Goal: Task Accomplishment & Management: Complete application form

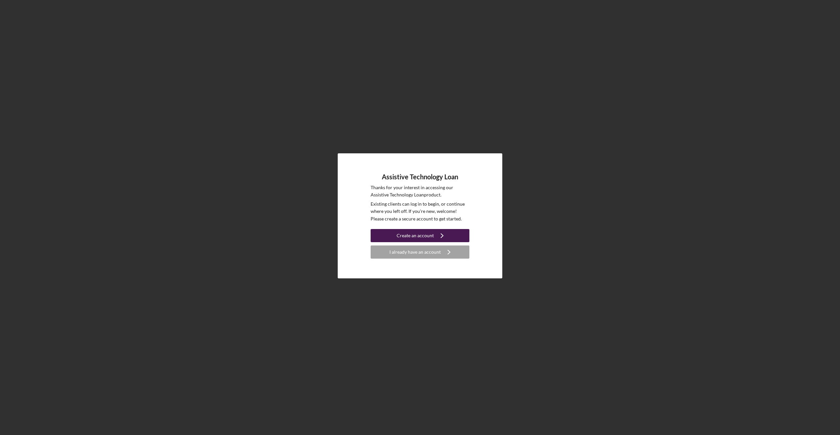
click at [425, 239] on div "Create an account" at bounding box center [415, 235] width 37 height 13
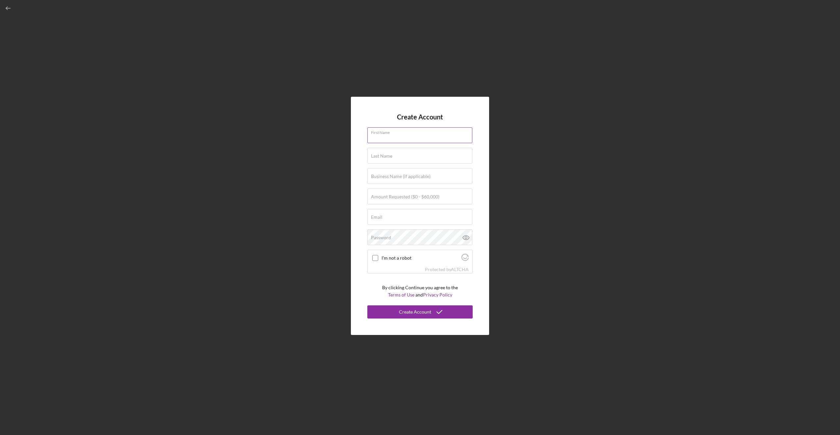
click at [400, 141] on input "First Name" at bounding box center [419, 135] width 105 height 16
type input "Faron"
type input "DeGraw"
type input "kudremfaron@yahoo.com"
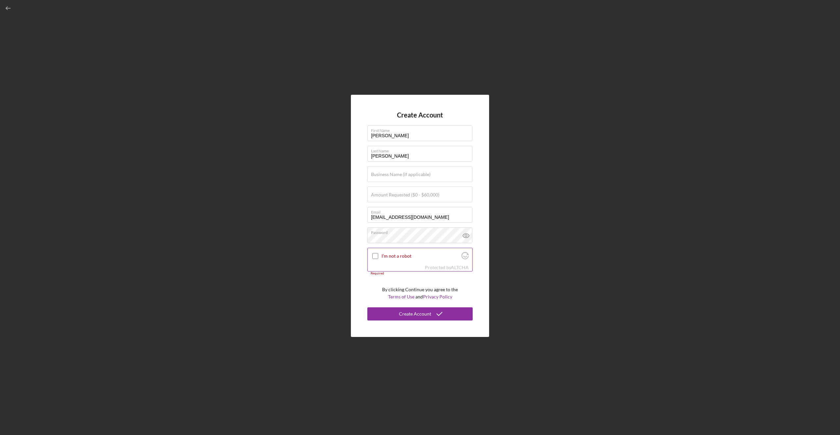
click at [377, 257] on input "I'm not a robot" at bounding box center [375, 256] width 6 height 6
checkbox input "true"
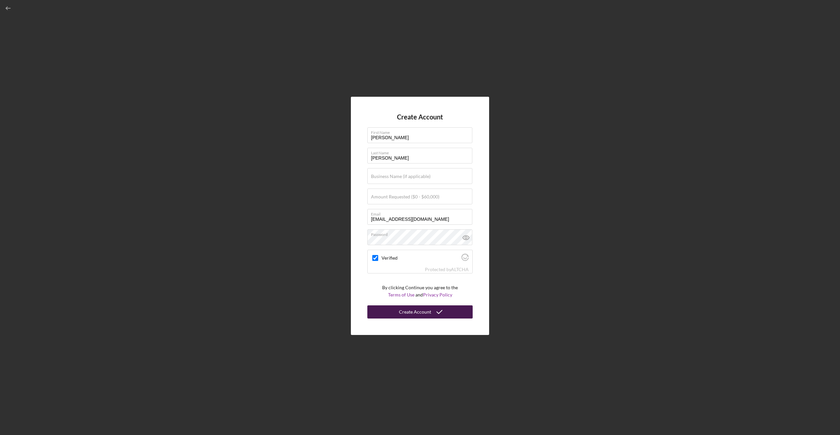
click at [431, 314] on button "Create Account" at bounding box center [419, 312] width 105 height 13
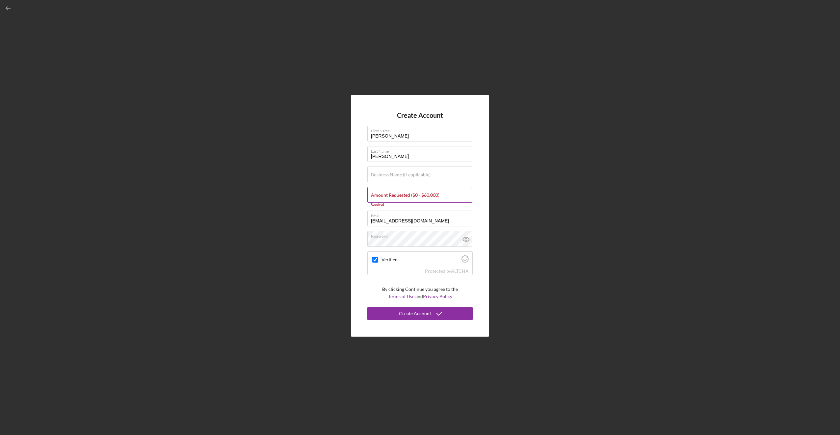
click at [415, 198] on label "Amount Requested ($0 - $60,000)" at bounding box center [405, 195] width 68 height 5
click at [415, 198] on input "Amount Requested ($0 - $60,000)" at bounding box center [419, 195] width 105 height 16
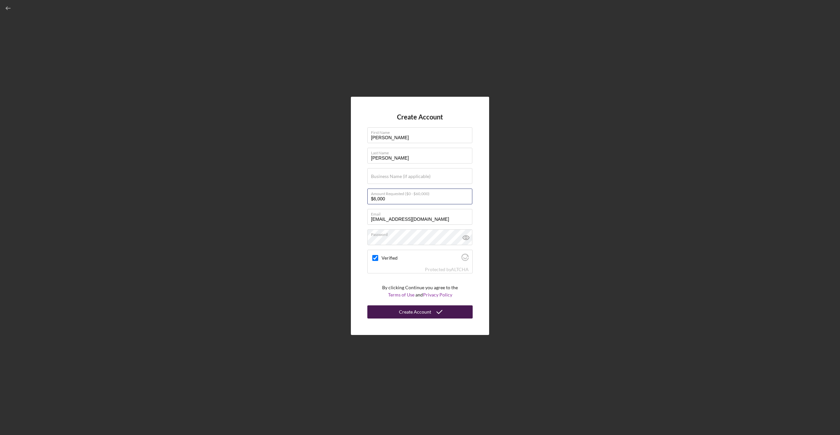
type input "$6,000"
click at [421, 313] on div "Create Account" at bounding box center [415, 312] width 32 height 13
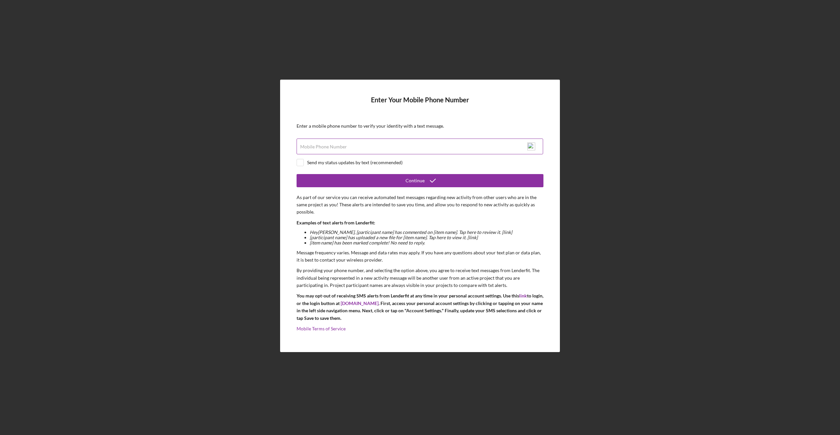
click at [342, 145] on label "Mobile Phone Number" at bounding box center [323, 146] width 47 height 5
click at [342, 145] on input "Mobile Phone Number" at bounding box center [420, 147] width 247 height 16
type input "(253) 651-9627"
click at [298, 164] on input "checkbox" at bounding box center [300, 162] width 7 height 7
checkbox input "true"
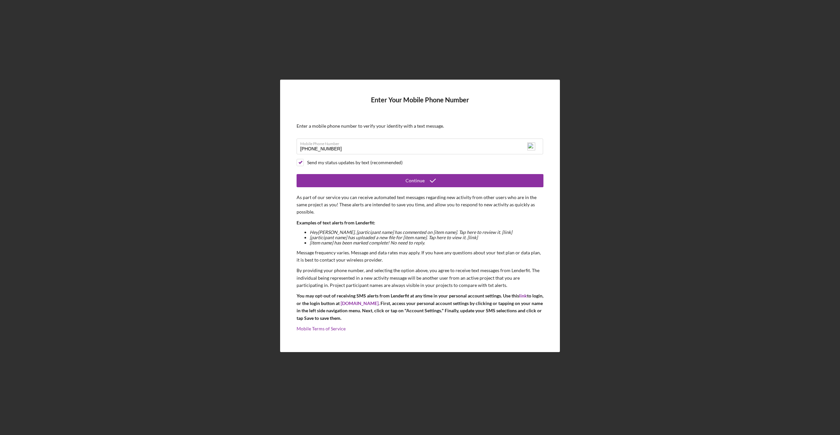
click at [401, 187] on form "Enter Your Mobile Phone Number Enter a mobile phone number to verify your ident…" at bounding box center [420, 216] width 247 height 240
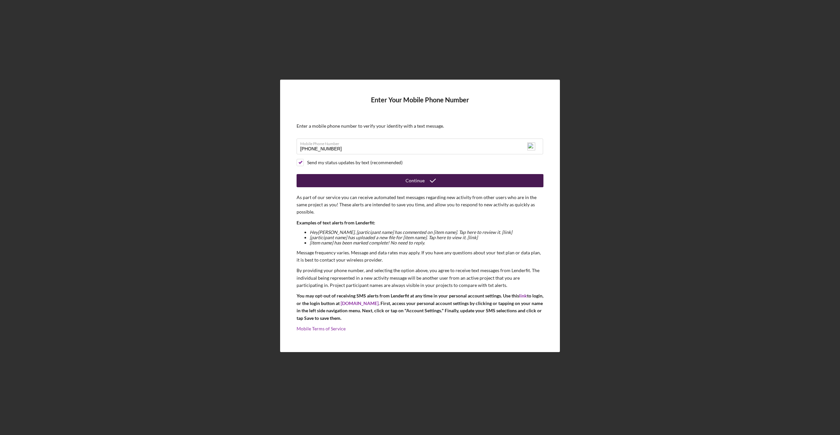
click at [405, 180] on button "Continue" at bounding box center [420, 180] width 247 height 13
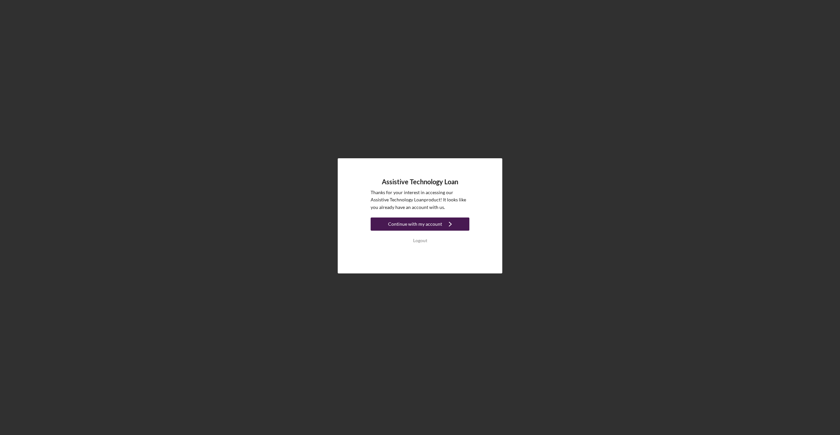
click at [427, 221] on div "Continue with my account" at bounding box center [415, 224] width 54 height 13
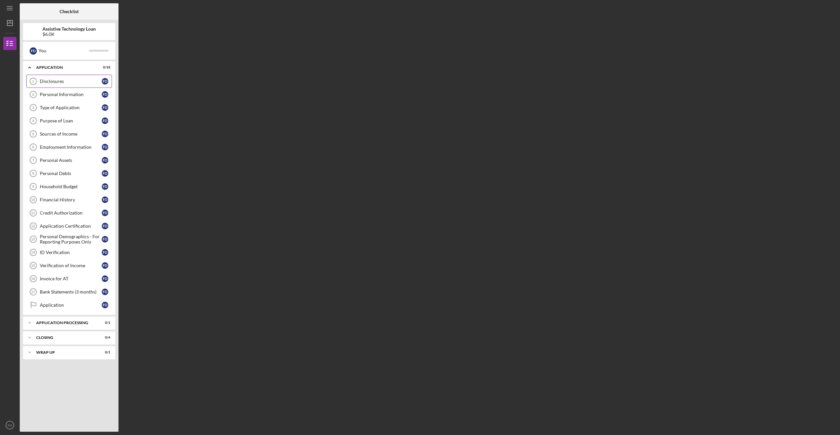
click at [81, 83] on div "Disclosures" at bounding box center [71, 81] width 62 height 5
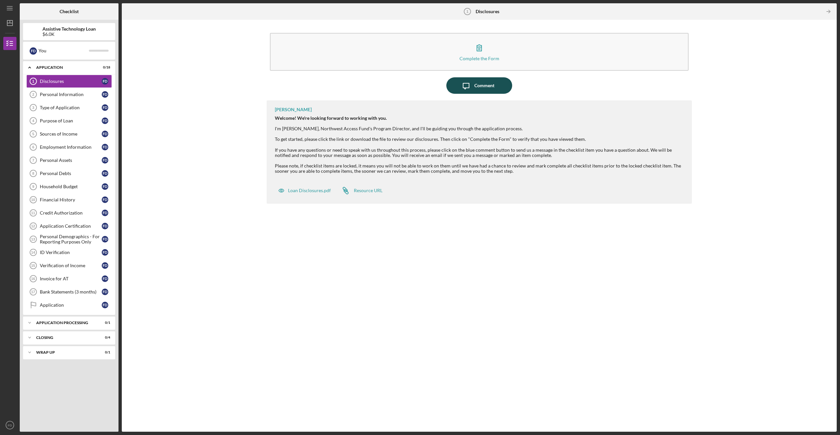
click at [486, 84] on div "Comment" at bounding box center [484, 85] width 20 height 16
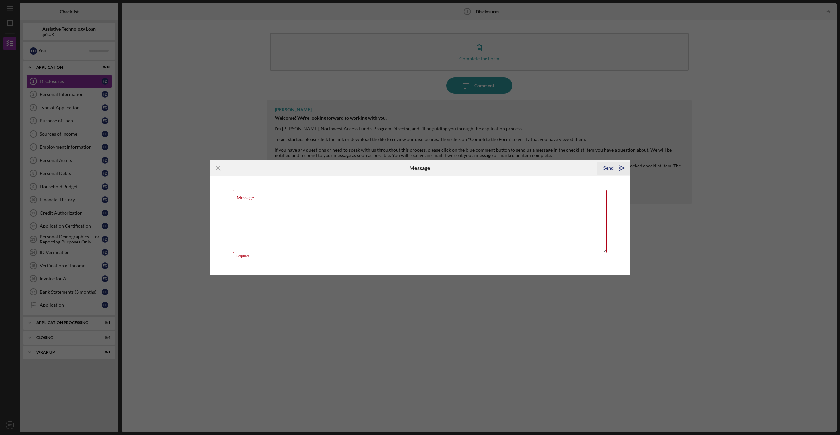
click at [614, 171] on icon "Icon/icon-invite-send" at bounding box center [622, 168] width 16 height 16
click at [623, 167] on icon "Icon/icon-invite-send" at bounding box center [622, 168] width 16 height 16
click at [218, 167] on icon "Icon/Menu Close" at bounding box center [218, 168] width 16 height 16
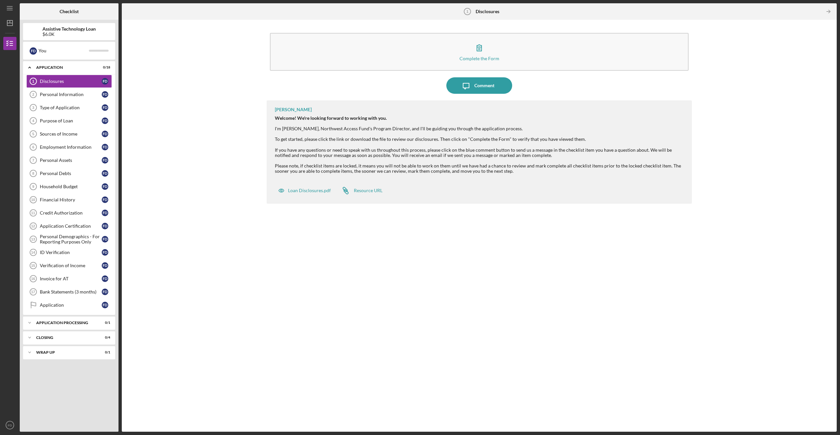
click at [476, 10] on b "Disclosures" at bounding box center [488, 11] width 24 height 5
click at [69, 97] on div "Personal Information" at bounding box center [71, 94] width 62 height 5
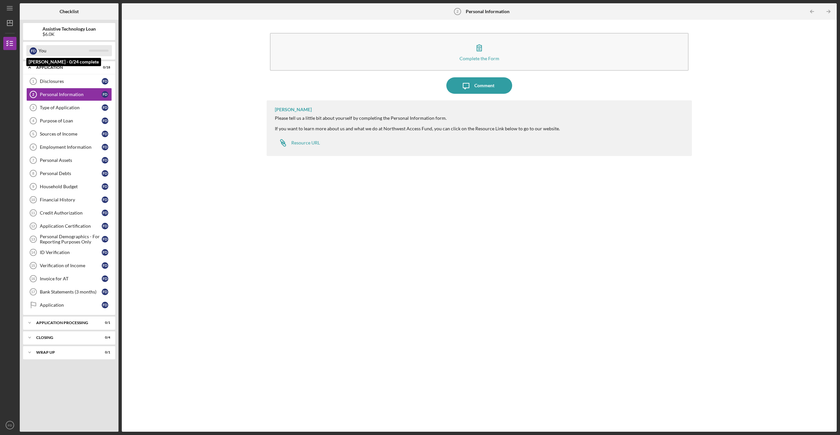
click at [33, 53] on div "F D" at bounding box center [33, 50] width 7 height 7
click at [43, 51] on div "You" at bounding box center [64, 50] width 50 height 11
click at [315, 144] on div "Resource URL" at bounding box center [305, 142] width 29 height 5
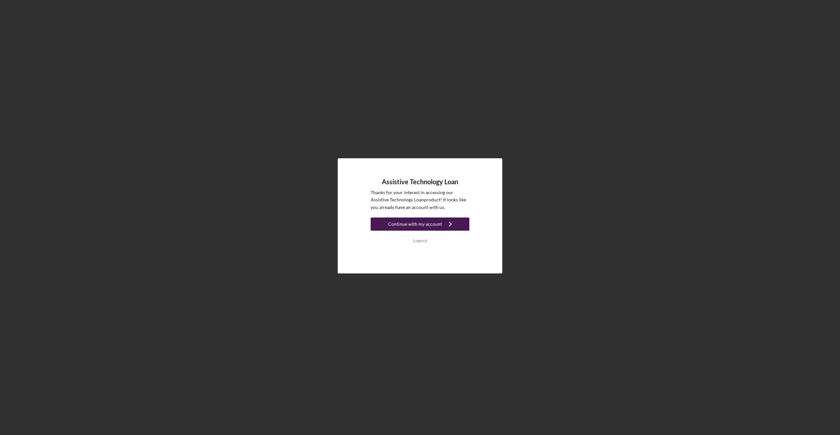
click at [440, 223] on button "Continue with my account Icon/Navigate" at bounding box center [420, 224] width 99 height 13
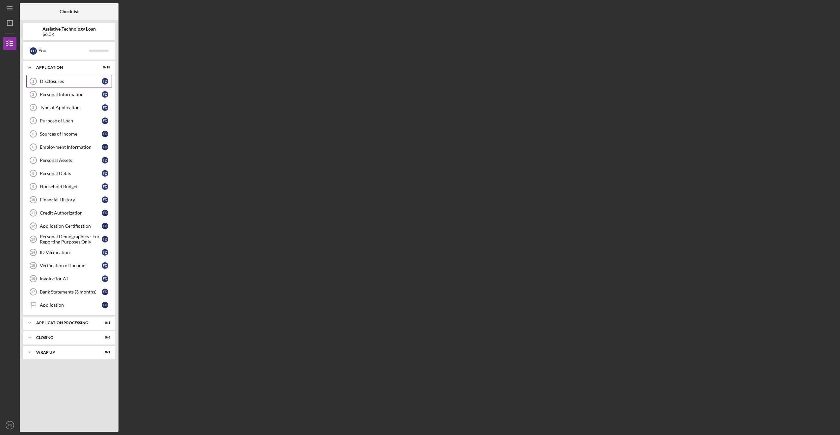
click at [73, 86] on link "Disclosures 1 Disclosures F D" at bounding box center [69, 81] width 86 height 13
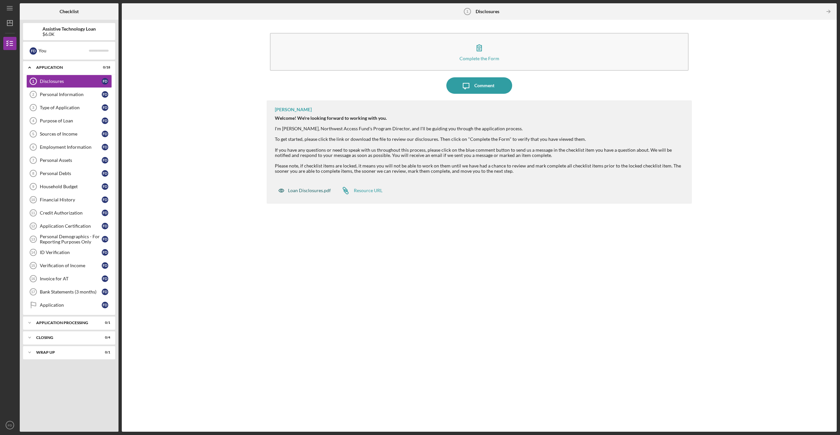
click at [311, 192] on div "Loan Disclosures.pdf" at bounding box center [309, 190] width 43 height 5
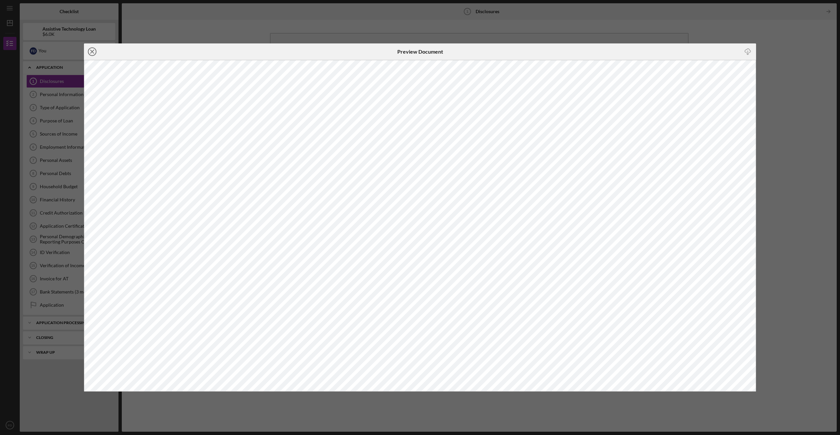
click at [96, 48] on icon "Icon/Close" at bounding box center [92, 51] width 16 height 16
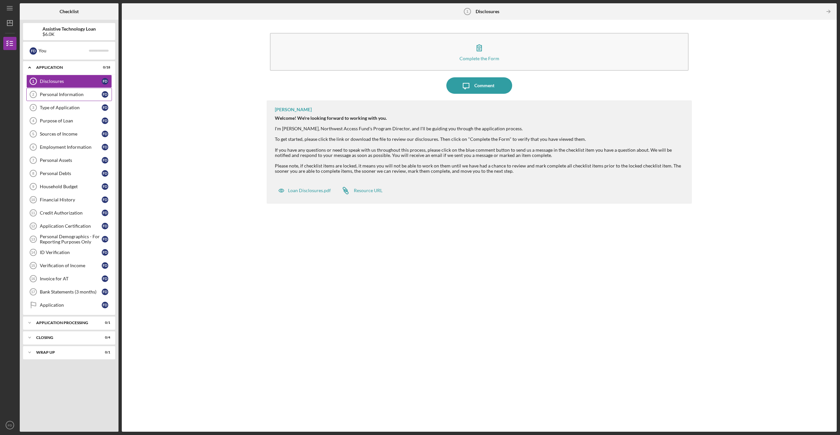
click at [72, 92] on div "Personal Information" at bounding box center [71, 94] width 62 height 5
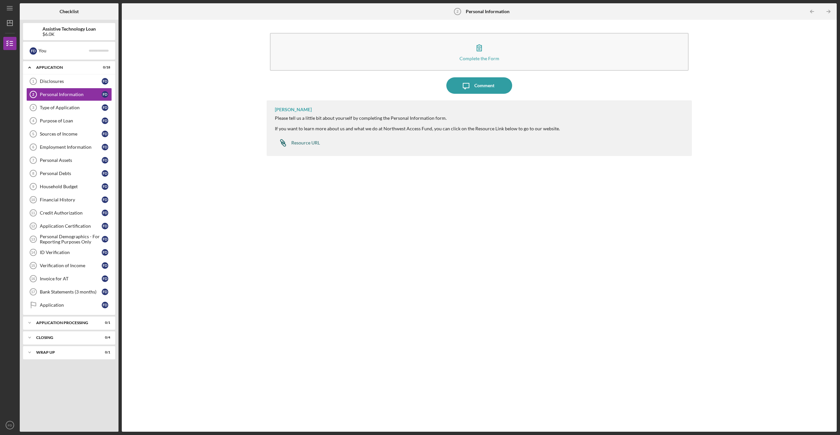
click at [299, 139] on link "Icon/Link Resource URL" at bounding box center [297, 142] width 45 height 13
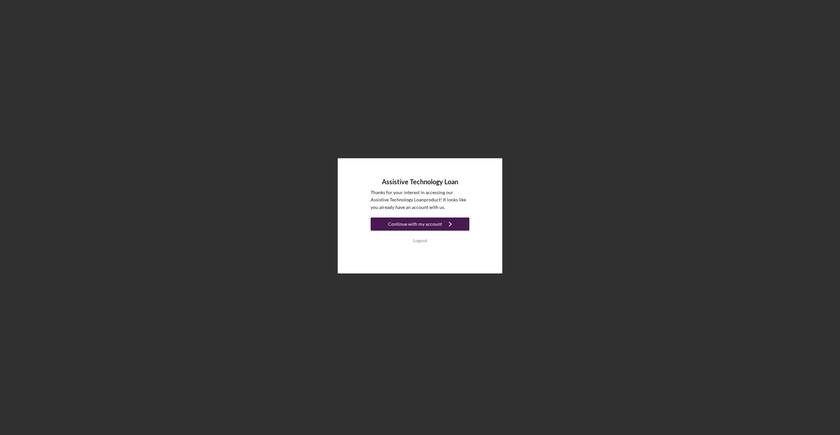
click at [436, 226] on div "Continue with my account" at bounding box center [415, 224] width 54 height 13
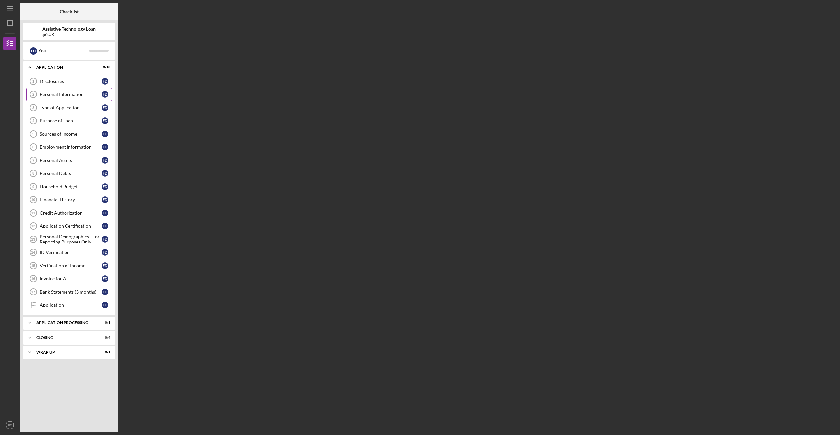
click at [70, 97] on div "Personal Information" at bounding box center [71, 94] width 62 height 5
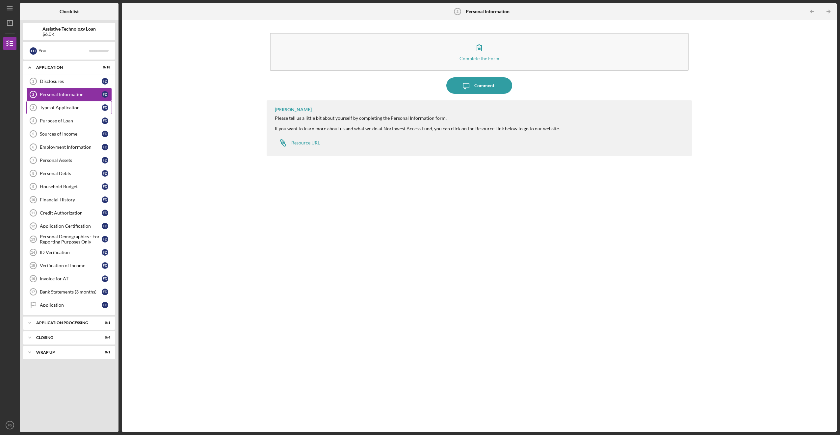
click at [64, 107] on div "Type of Application" at bounding box center [71, 107] width 62 height 5
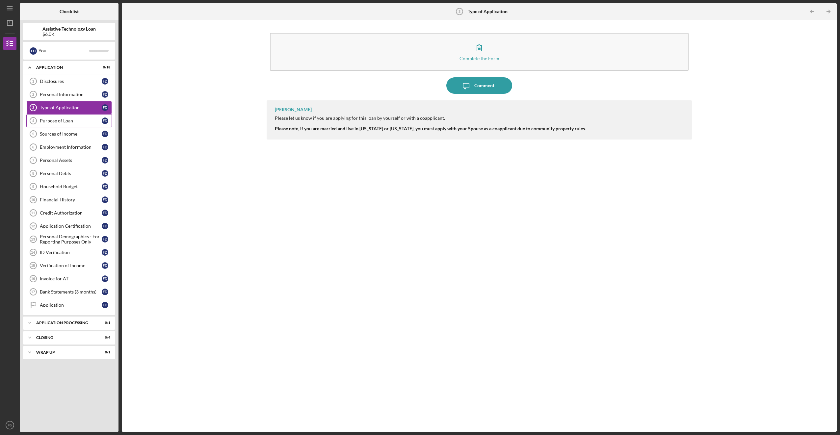
click at [75, 125] on link "Purpose of Loan 4 Purpose of Loan F D" at bounding box center [69, 120] width 86 height 13
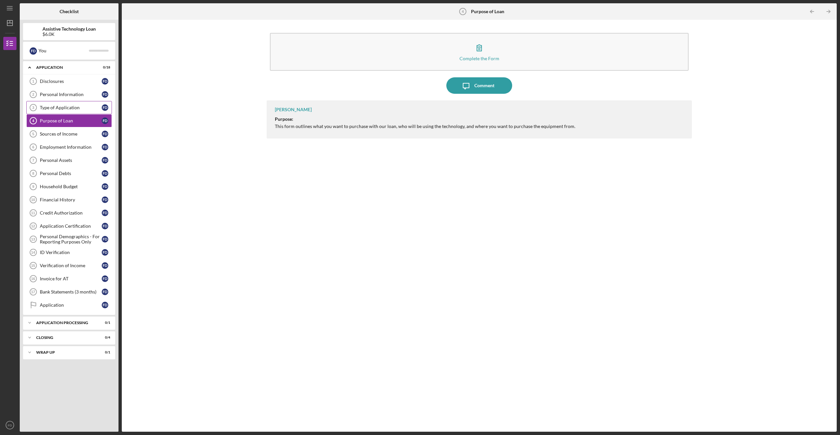
click at [78, 107] on div "Type of Application" at bounding box center [71, 107] width 62 height 5
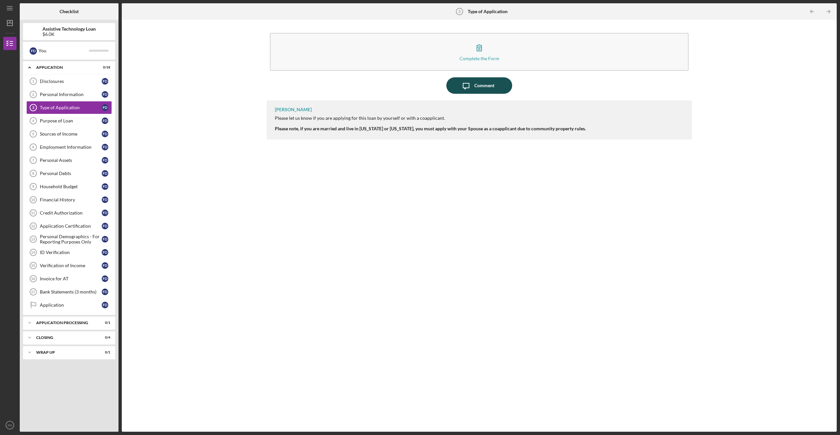
click at [476, 86] on div "Comment" at bounding box center [484, 85] width 20 height 16
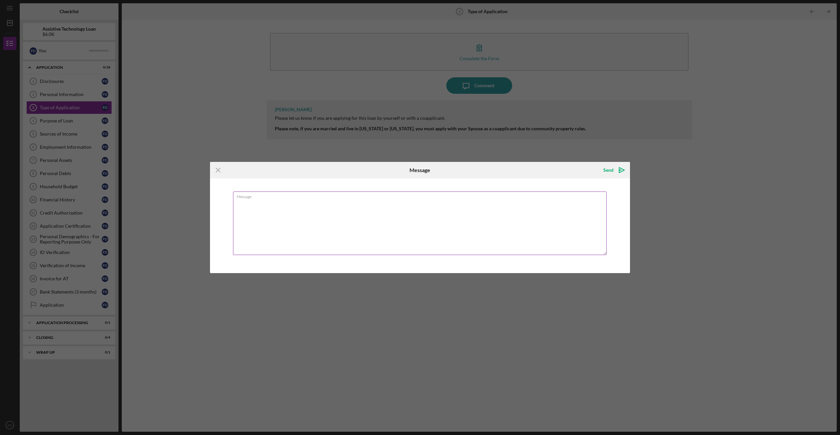
click at [279, 211] on textarea "Message" at bounding box center [420, 224] width 374 height 64
type textarea "I will be applying with my wife Paula"
click at [620, 168] on icon "Icon/icon-invite-send" at bounding box center [622, 170] width 16 height 16
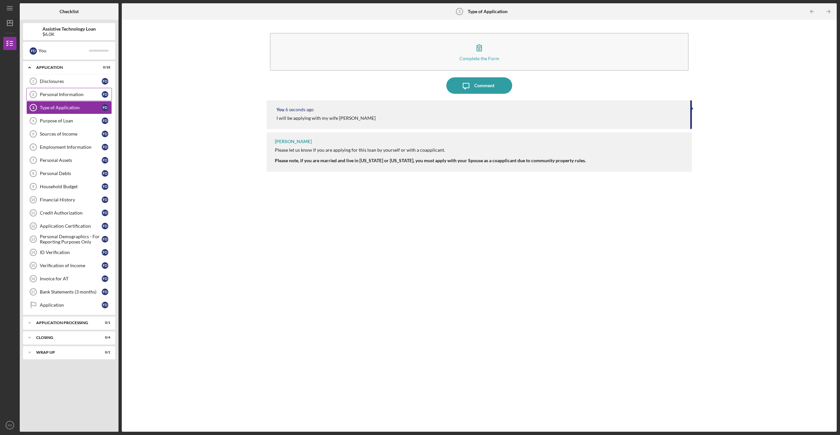
click at [85, 96] on div "Personal Information" at bounding box center [71, 94] width 62 height 5
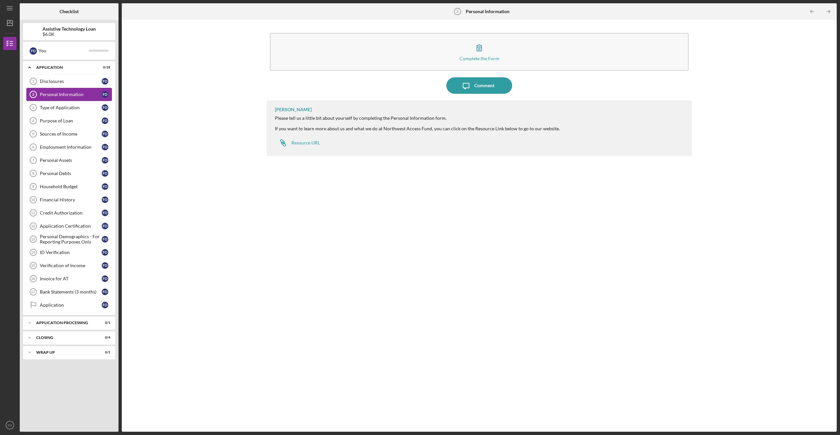
click at [85, 96] on div "Personal Information" at bounding box center [71, 94] width 62 height 5
click at [305, 141] on div "Resource URL" at bounding box center [305, 142] width 29 height 5
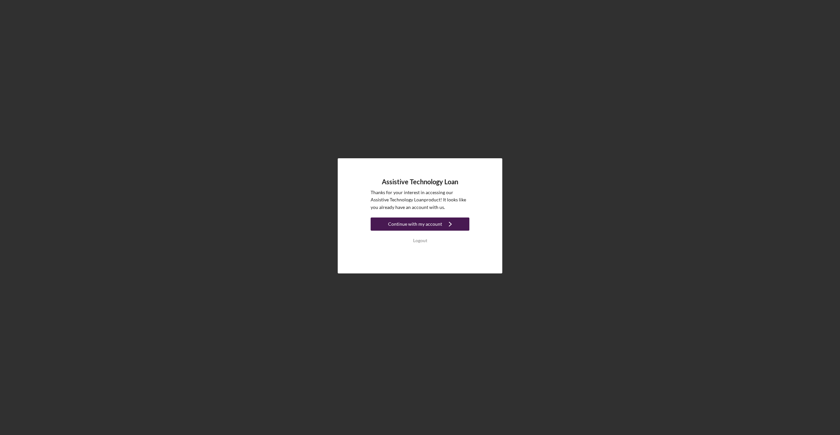
click at [460, 227] on button "Continue with my account Icon/Navigate" at bounding box center [420, 224] width 99 height 13
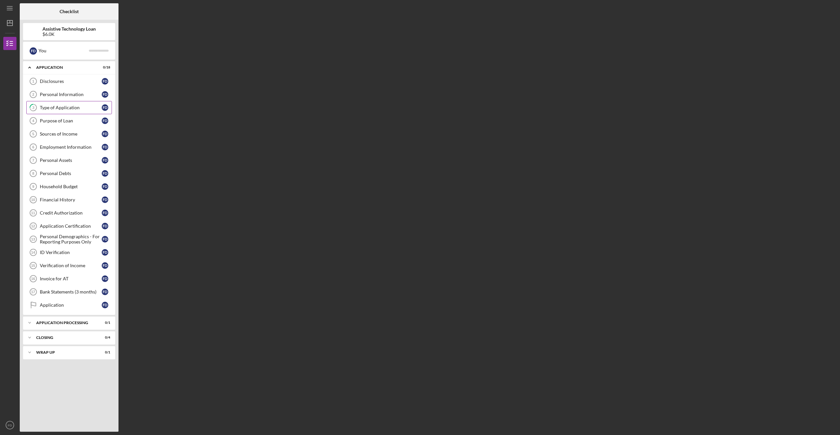
click at [42, 108] on div "Type of Application" at bounding box center [71, 107] width 62 height 5
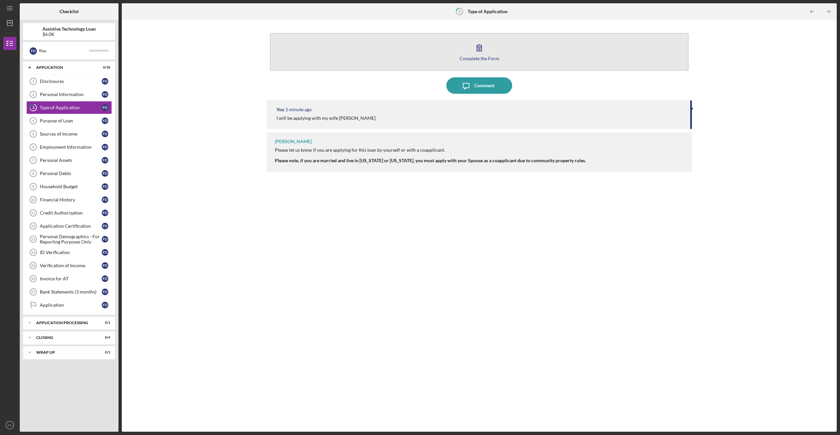
click at [478, 45] on icon "button" at bounding box center [479, 48] width 5 height 6
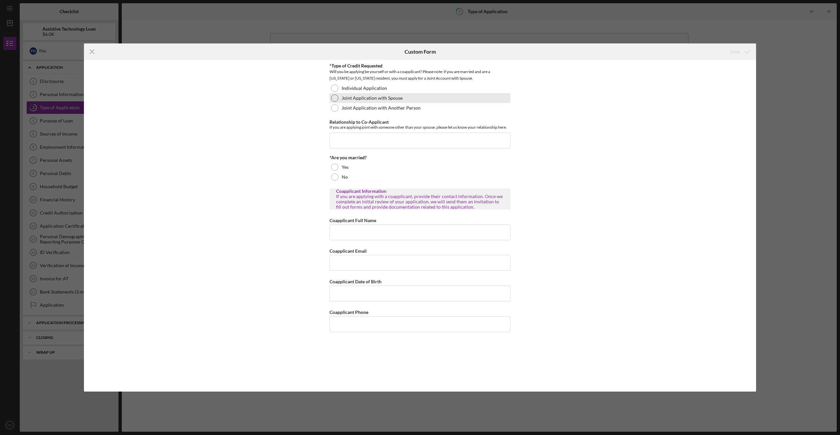
click at [333, 98] on div at bounding box center [334, 97] width 7 height 7
click at [340, 164] on div "Yes" at bounding box center [420, 167] width 181 height 10
click at [360, 227] on input "Coapplicant Full Name" at bounding box center [420, 233] width 181 height 16
type input "[PERSON_NAME] & [PERSON_NAME]"
type input "[EMAIL_ADDRESS][DOMAIN_NAME]"
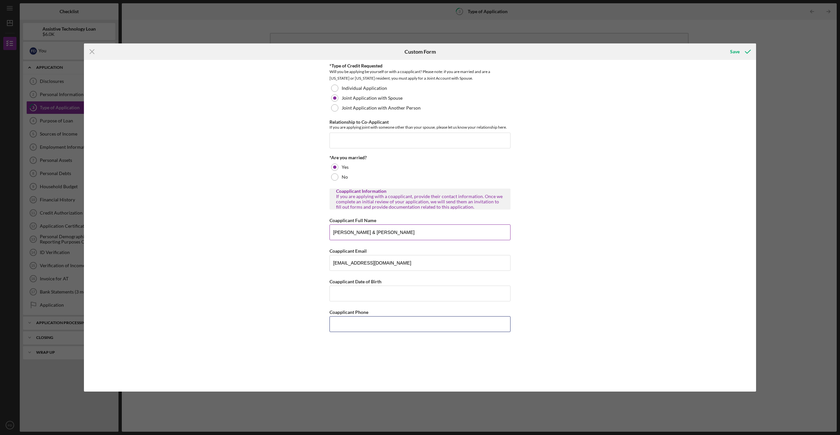
type input "[PHONE_NUMBER]"
type input "[PERSON_NAME]"
click at [342, 290] on input "Coapplicant Date of Birth" at bounding box center [420, 294] width 181 height 16
type input "[DATE]"
click at [734, 56] on div "Save" at bounding box center [735, 51] width 10 height 13
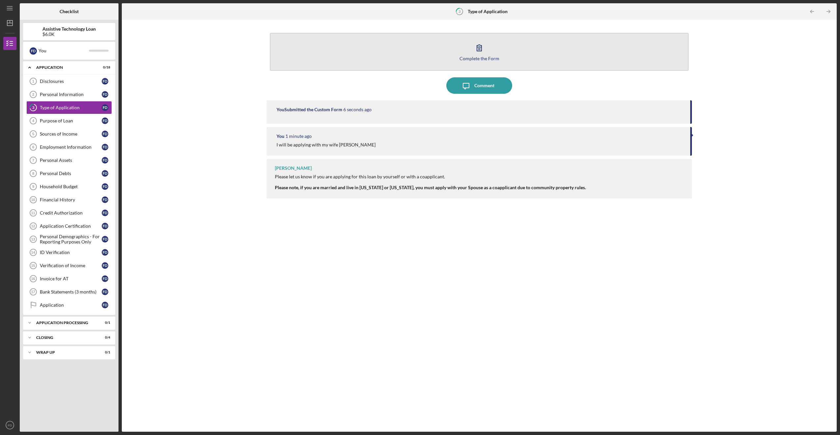
click at [483, 47] on icon "button" at bounding box center [479, 48] width 16 height 16
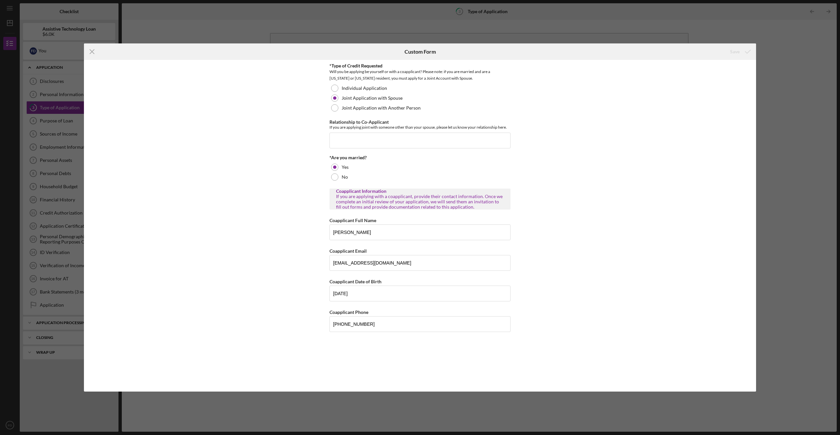
click at [570, 33] on div "Icon/Menu Close Custom Form Save *Type of Credit Requested Will you be applying…" at bounding box center [420, 217] width 840 height 435
click at [97, 50] on icon "Icon/Menu Close" at bounding box center [92, 51] width 16 height 16
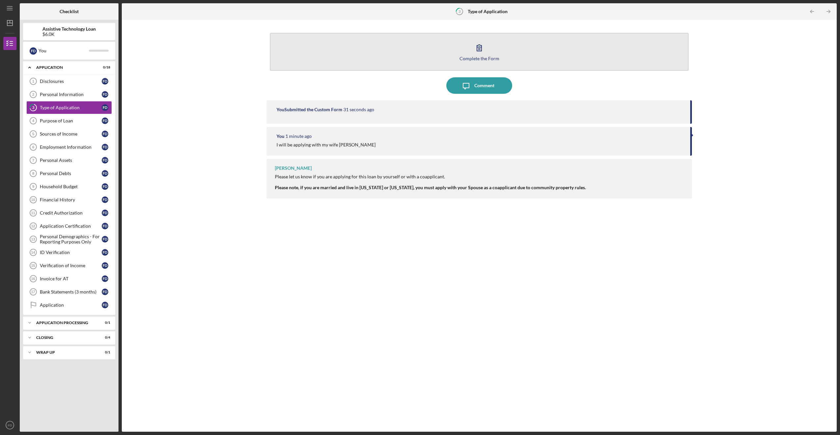
click at [484, 53] on icon "button" at bounding box center [479, 48] width 16 height 16
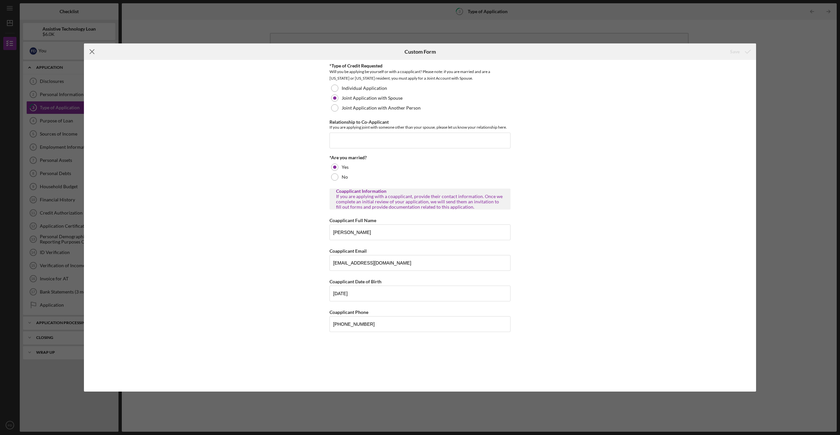
click at [96, 49] on icon "Icon/Menu Close" at bounding box center [92, 51] width 16 height 16
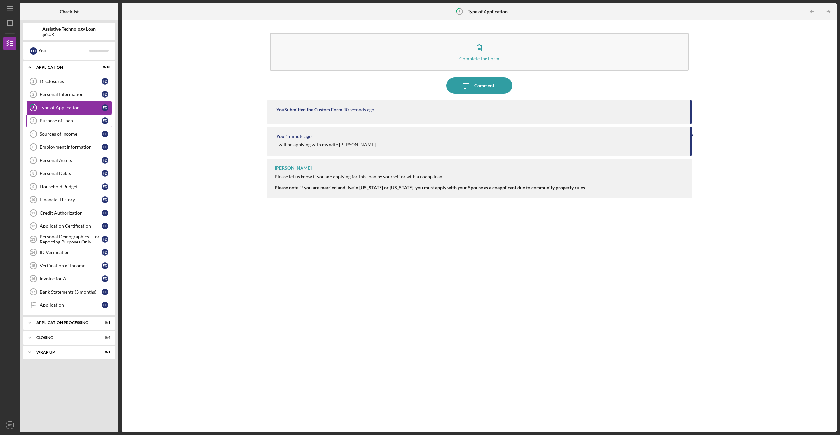
click at [57, 122] on div "Purpose of Loan" at bounding box center [71, 120] width 62 height 5
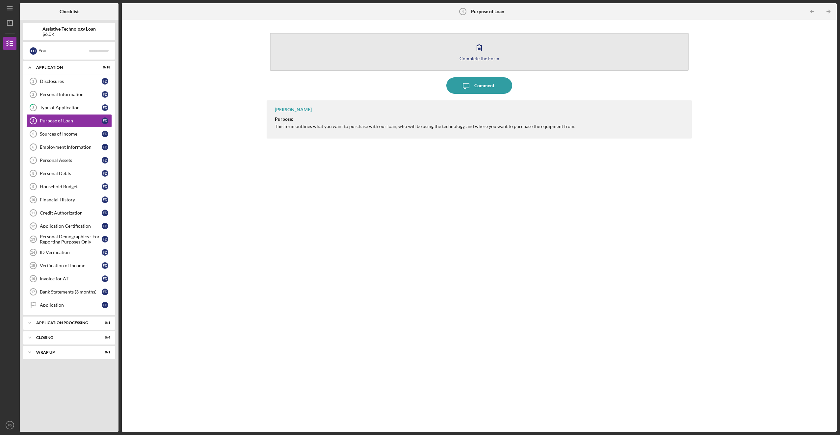
click at [480, 49] on icon "button" at bounding box center [479, 48] width 16 height 16
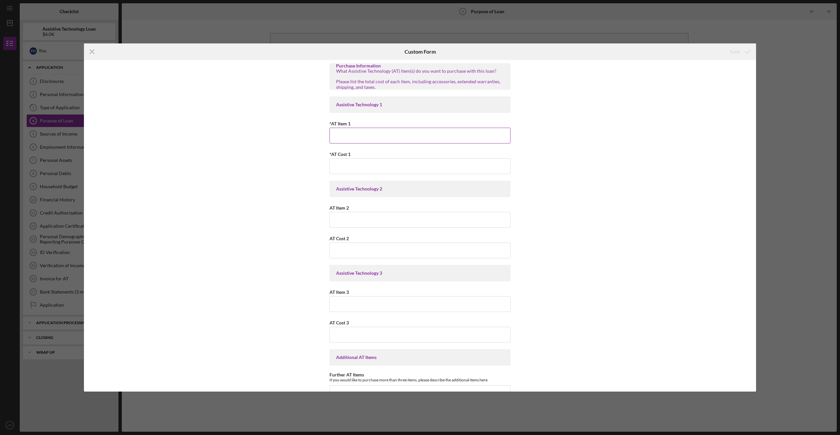
click at [389, 130] on input "*AT Item 1" at bounding box center [420, 136] width 181 height 16
type input "New hearing aids throgh Miracle Ear."
click at [339, 160] on input "*AT Cost 1" at bounding box center [420, 166] width 181 height 16
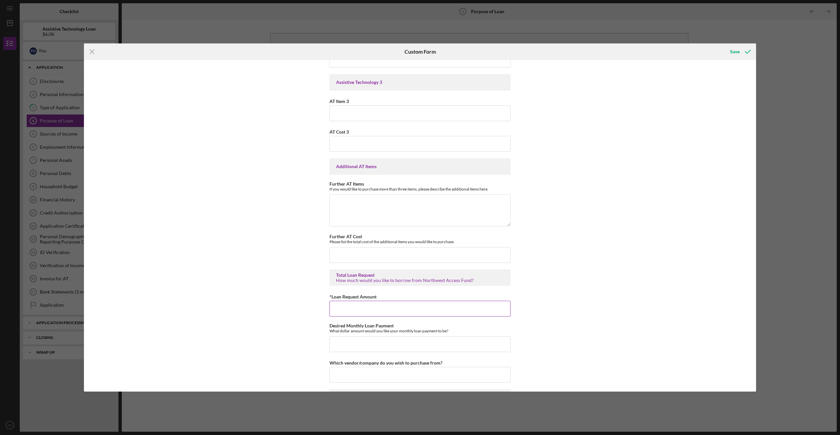
scroll to position [198, 0]
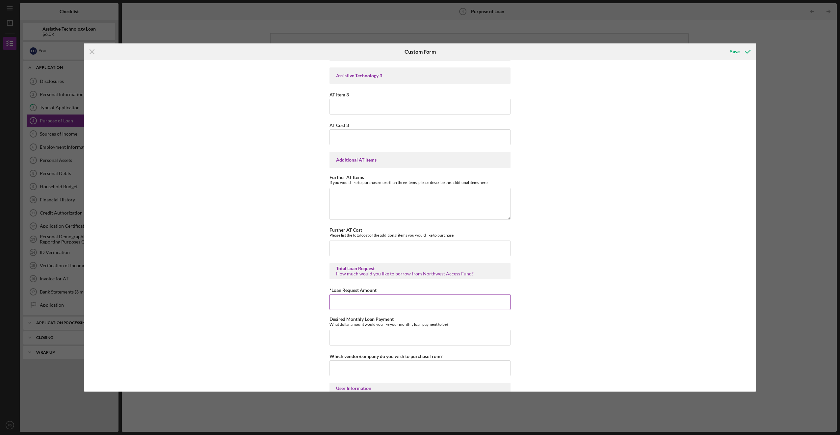
type input "$6,000"
click at [378, 291] on div "*Loan Request Amount" at bounding box center [420, 290] width 181 height 8
click at [374, 299] on input "*Loan Request Amount" at bounding box center [420, 302] width 181 height 16
type input "$6,000"
click at [378, 340] on input "Desired Monthly Loan Payment" at bounding box center [420, 338] width 181 height 16
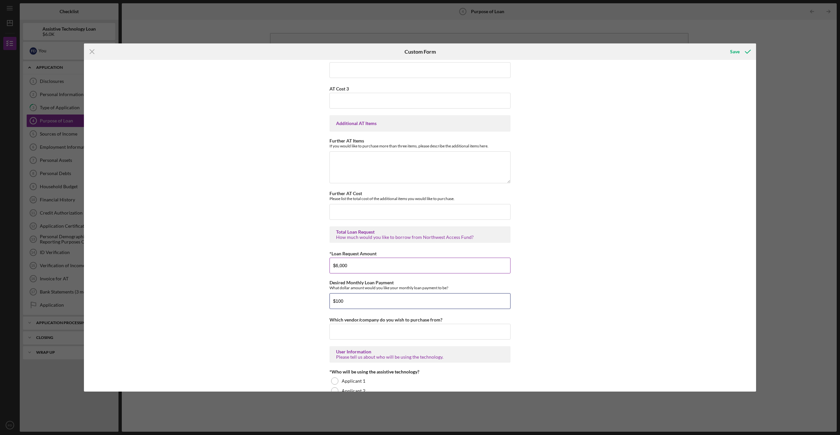
scroll to position [241, 0]
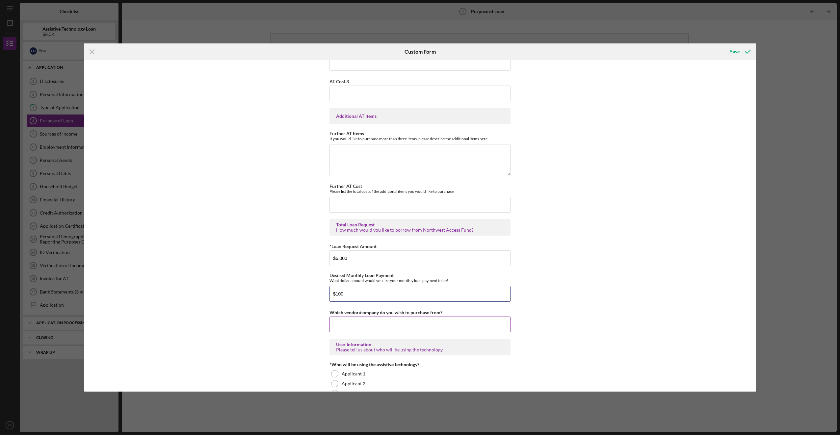
type input "$100"
click at [387, 323] on input "Which vendor/company do you wish to purchase from?" at bounding box center [420, 325] width 181 height 16
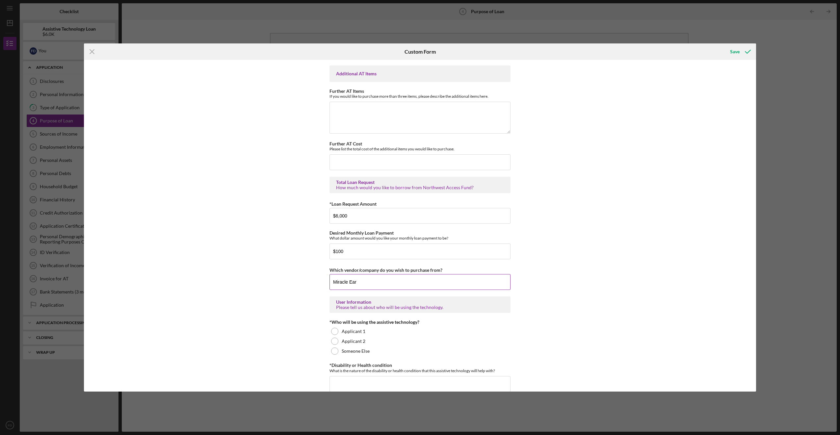
scroll to position [307, 0]
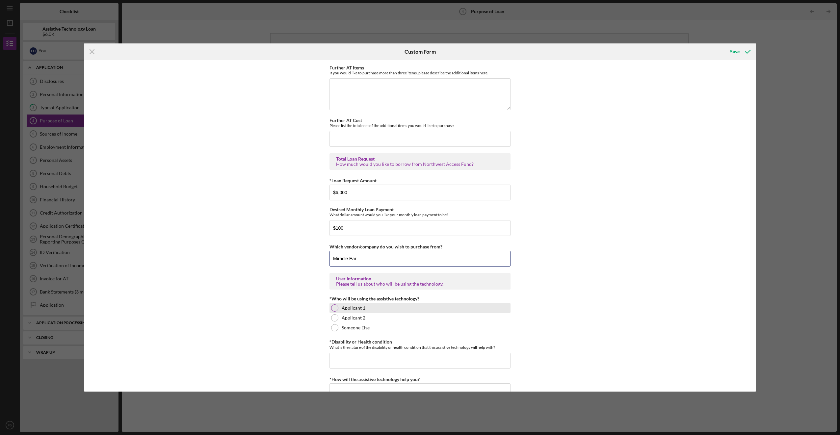
type input "Miracle Ear"
click at [332, 307] on div at bounding box center [334, 308] width 7 height 7
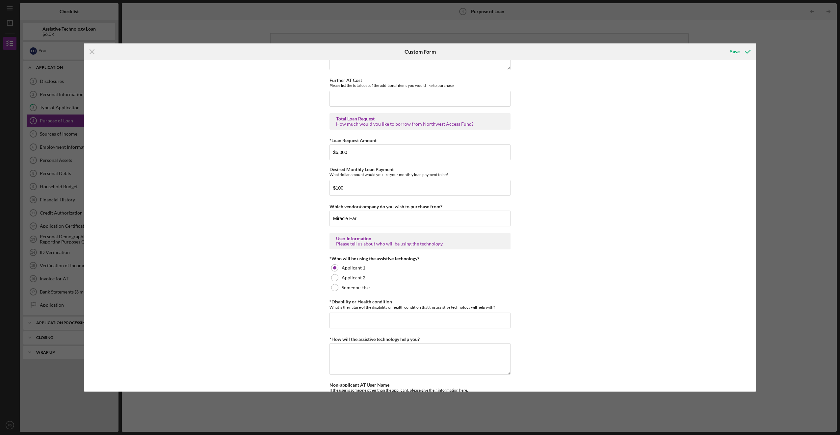
scroll to position [351, 0]
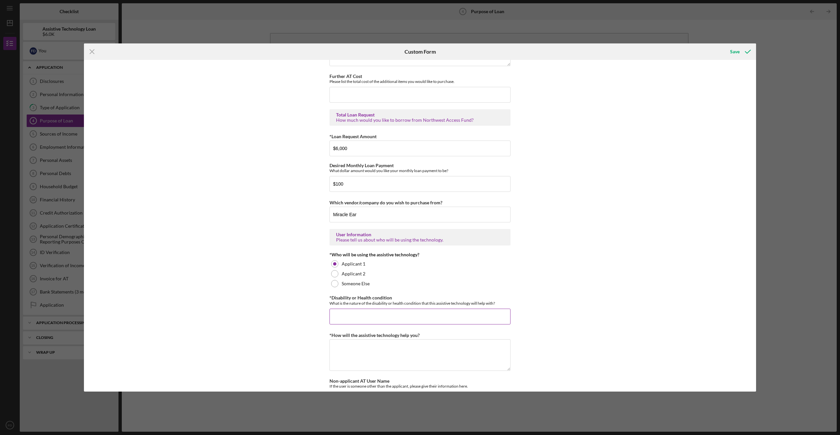
click at [407, 321] on input "*Disability or Health condition" at bounding box center [420, 317] width 181 height 16
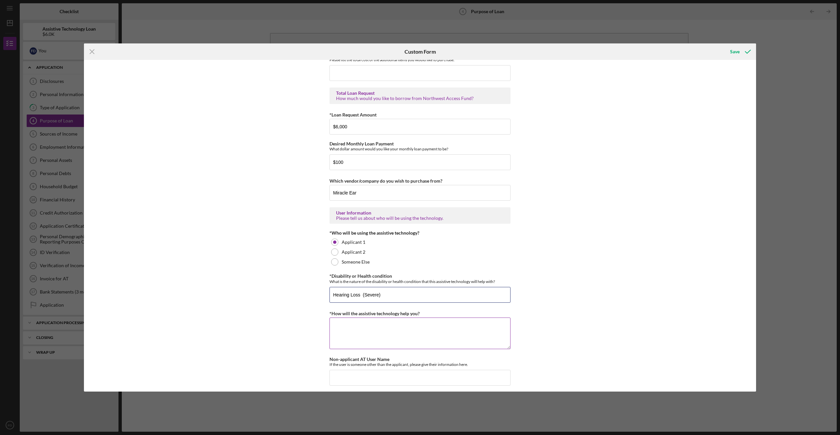
type input "Hearing Loss (Severe)"
click at [390, 338] on textarea "*How will the assistive technology help you?" at bounding box center [420, 334] width 181 height 32
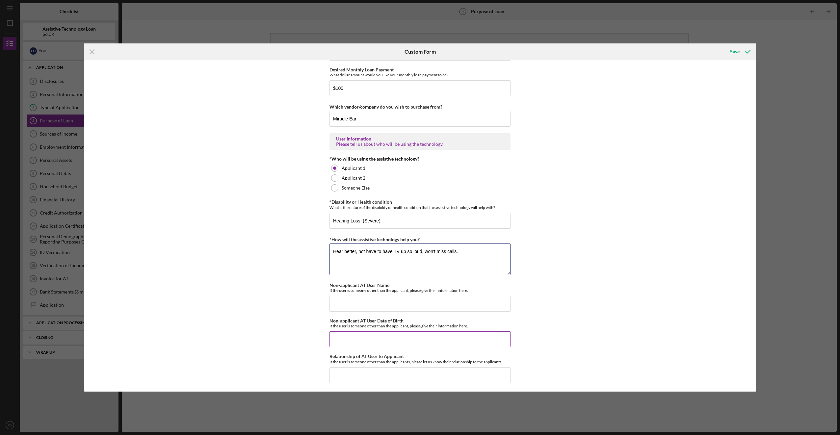
scroll to position [448, 0]
type textarea "Hear better, not have to have TV up so loud, won't miss calls."
click at [392, 307] on input "Non-applicant AT User Name" at bounding box center [420, 303] width 181 height 16
click at [738, 53] on div "Save" at bounding box center [735, 51] width 10 height 13
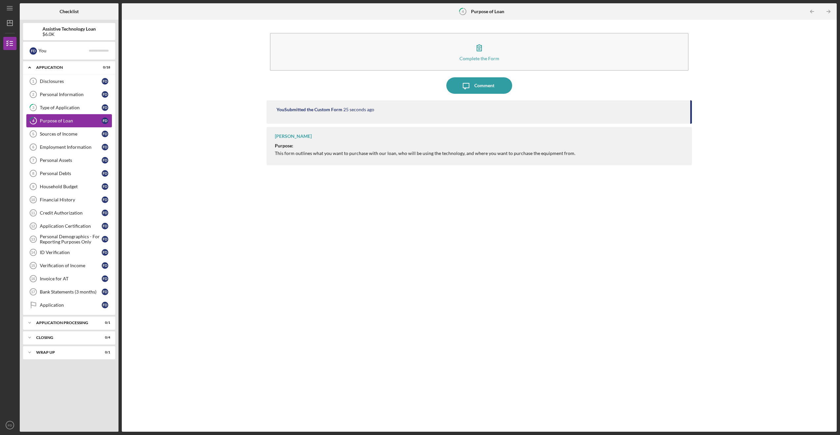
click at [61, 119] on div "Purpose of Loan" at bounding box center [71, 120] width 62 height 5
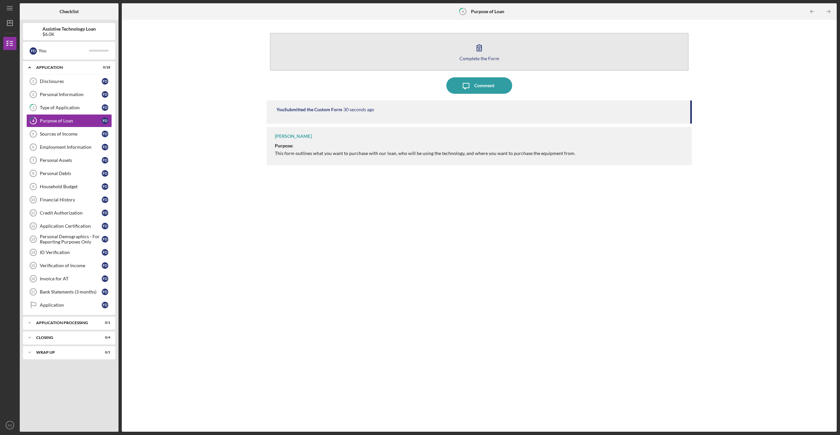
click at [479, 49] on icon "button" at bounding box center [479, 48] width 16 height 16
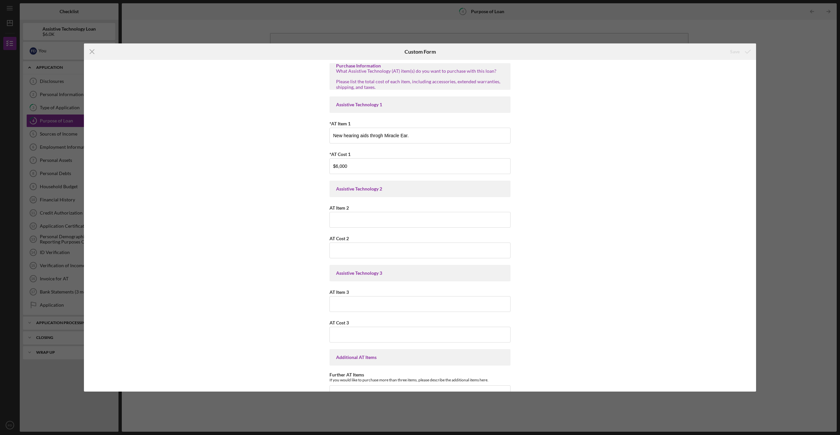
click at [814, 17] on div "Icon/Menu Close Custom Form Save Purchase Information What Assistive Technology…" at bounding box center [420, 217] width 840 height 435
click at [796, 34] on div "Icon/Menu Close Custom Form Save Purchase Information What Assistive Technology…" at bounding box center [420, 217] width 840 height 435
click at [95, 50] on icon "Icon/Menu Close" at bounding box center [92, 51] width 16 height 16
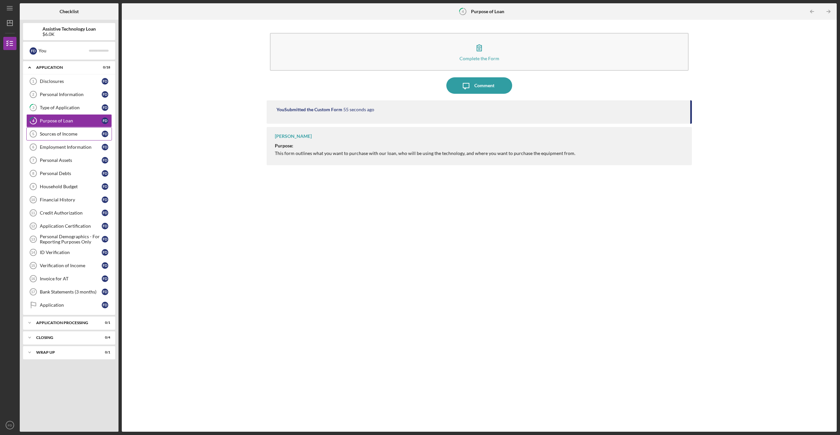
click at [63, 133] on div "Sources of Income" at bounding box center [71, 133] width 62 height 5
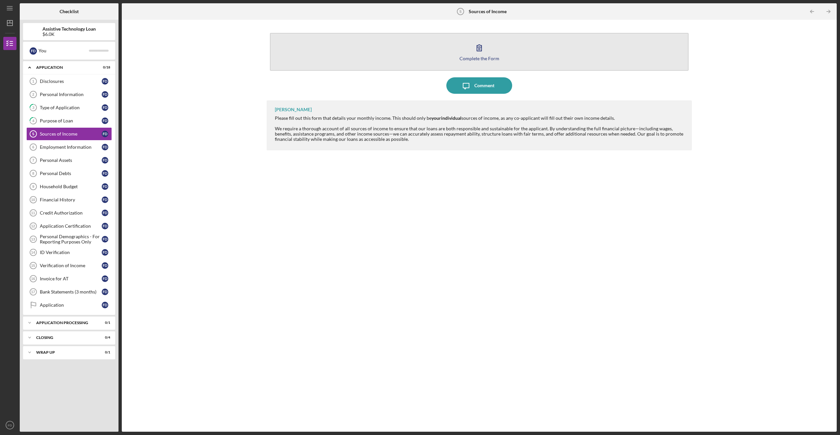
click at [486, 46] on icon "button" at bounding box center [479, 48] width 16 height 16
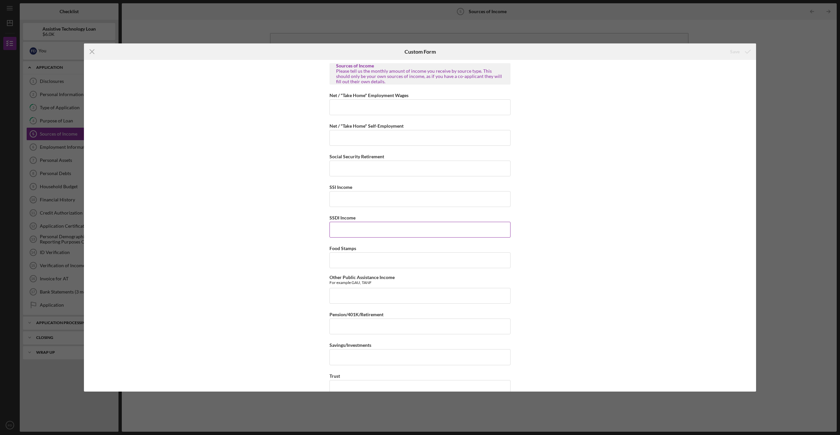
click at [385, 220] on div "SSDI Income" at bounding box center [420, 226] width 181 height 24
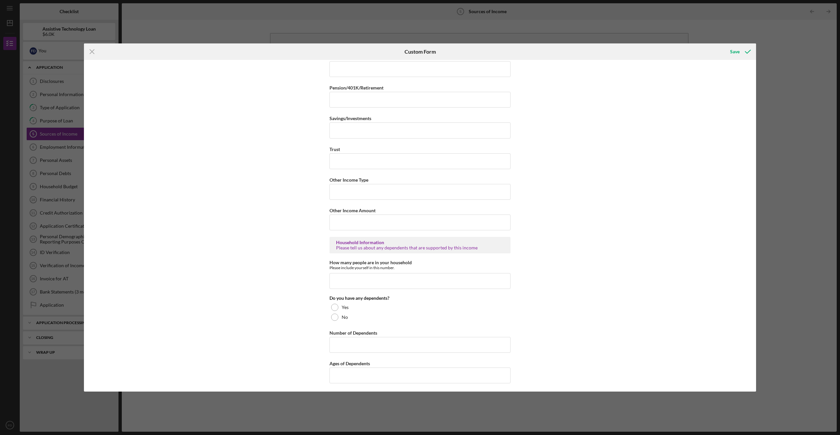
scroll to position [228, 0]
type input "$2,568.00"
click at [373, 281] on input "How many people are in your household" at bounding box center [420, 280] width 181 height 16
type input "3"
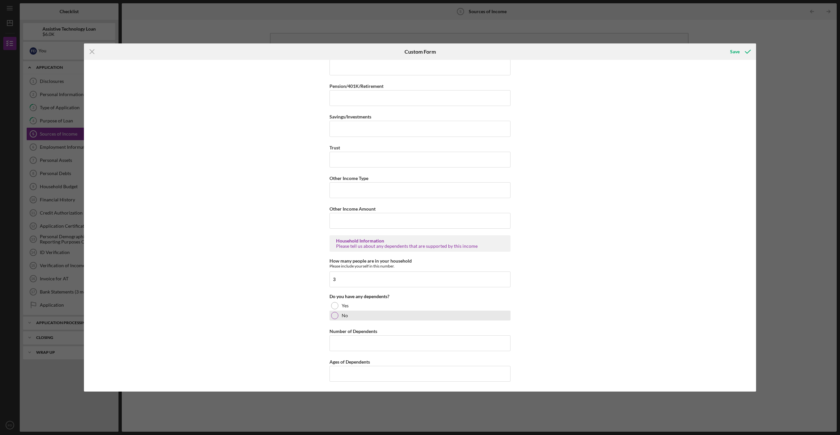
click at [335, 316] on div at bounding box center [334, 315] width 7 height 7
click at [345, 342] on input "Number of Dependents" at bounding box center [420, 343] width 181 height 16
click at [747, 50] on icon "submit" at bounding box center [748, 51] width 16 height 16
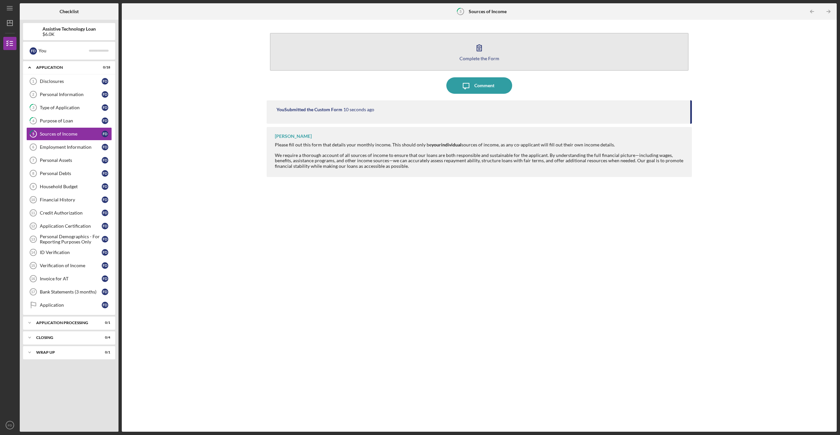
click at [480, 53] on icon "button" at bounding box center [479, 48] width 16 height 16
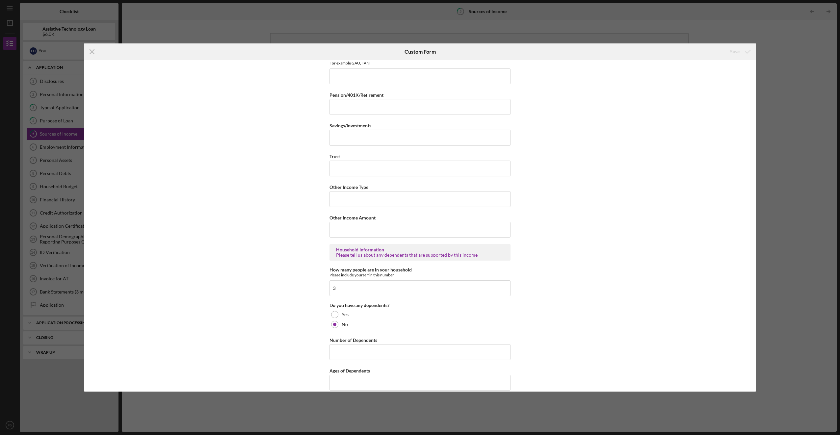
scroll to position [228, 0]
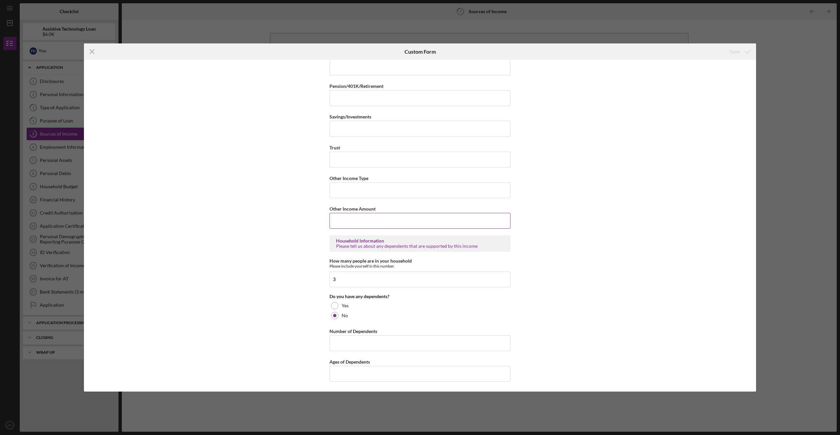
click at [383, 219] on input "Other Income Amount" at bounding box center [420, 221] width 181 height 16
type input "$400"
click at [375, 188] on input "Other Income Type" at bounding box center [420, 190] width 181 height 16
type input "Rent from brother In law"
click at [734, 52] on div "Save" at bounding box center [735, 51] width 10 height 13
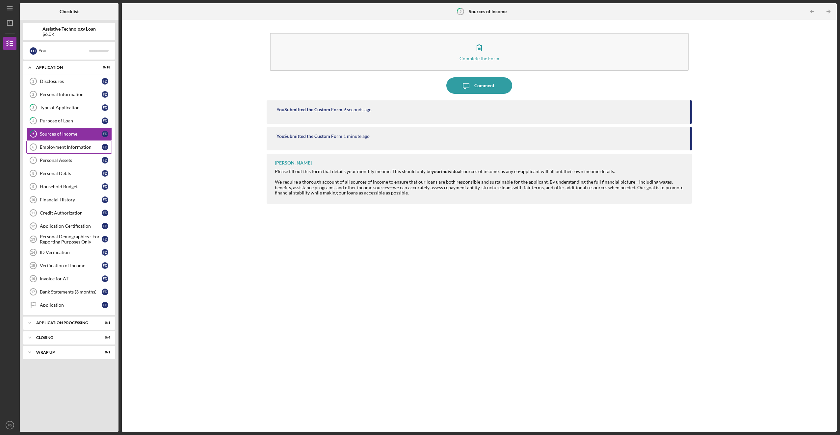
click at [66, 147] on div "Employment Information" at bounding box center [71, 147] width 62 height 5
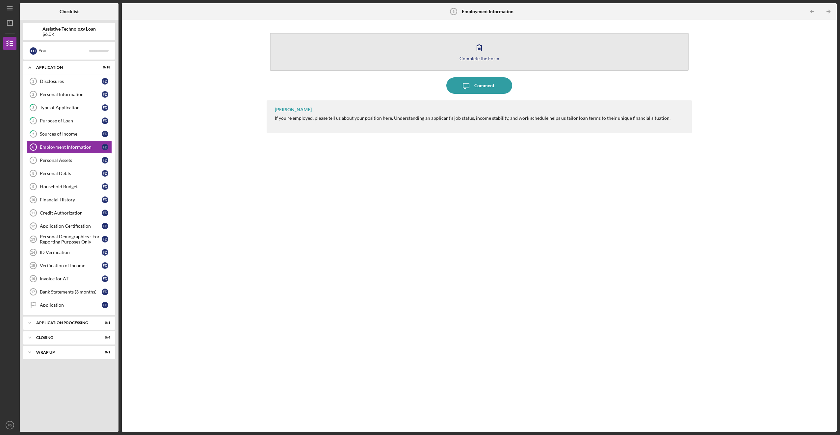
click at [485, 47] on icon "button" at bounding box center [479, 48] width 16 height 16
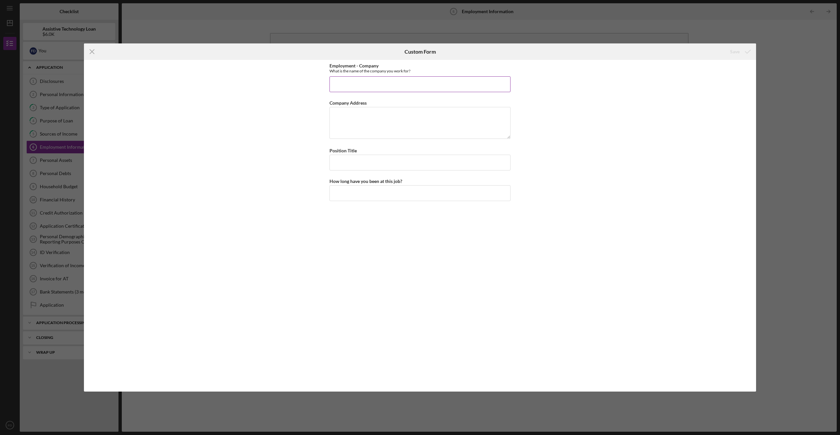
click at [399, 81] on input "Employment - Company" at bounding box center [420, 84] width 181 height 16
type input "N/A"
click at [738, 50] on div "Save" at bounding box center [735, 51] width 10 height 13
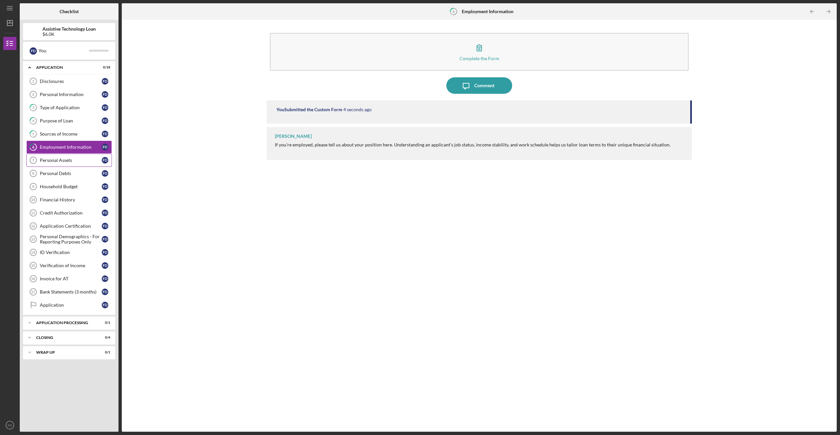
click at [54, 156] on link "Personal Assets 7 Personal Assets F D" at bounding box center [69, 160] width 86 height 13
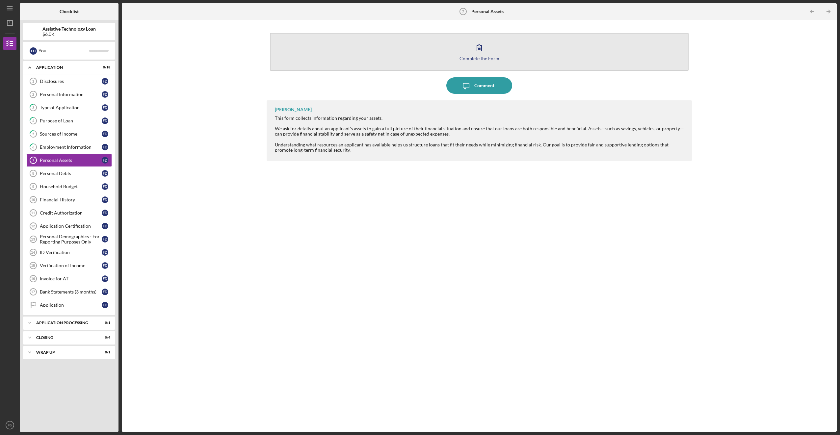
click at [476, 50] on icon "button" at bounding box center [479, 48] width 16 height 16
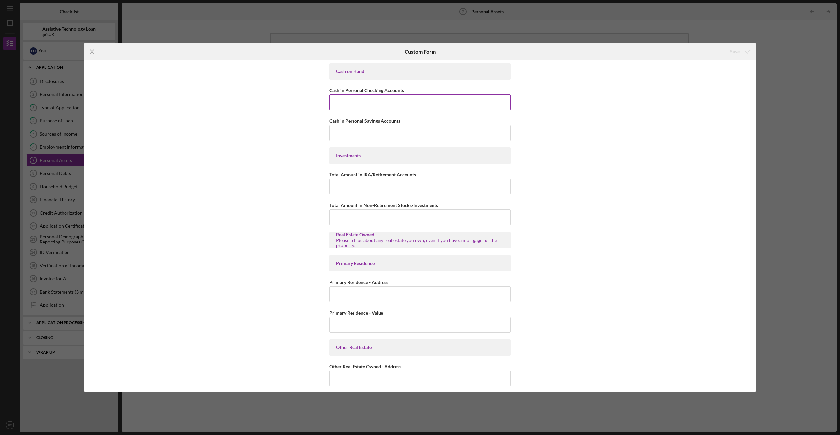
click at [405, 98] on input "Cash in Personal Checking Accounts" at bounding box center [420, 102] width 181 height 16
type input "$614.00"
click at [374, 129] on input "Cash in Personal Savings Accounts" at bounding box center [420, 133] width 181 height 16
type input "$1"
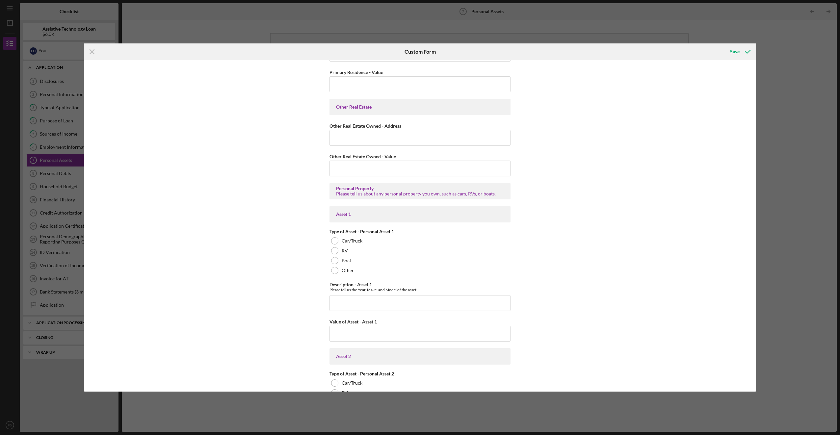
scroll to position [241, 0]
type input "$12.75"
click at [338, 244] on div "Car/Truck" at bounding box center [420, 240] width 181 height 10
click at [368, 306] on input "Description - Asset 1" at bounding box center [420, 303] width 181 height 16
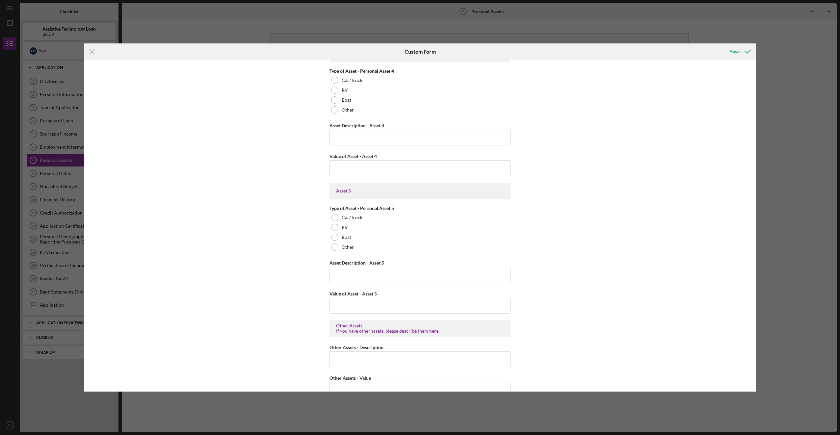
scroll to position [844, 0]
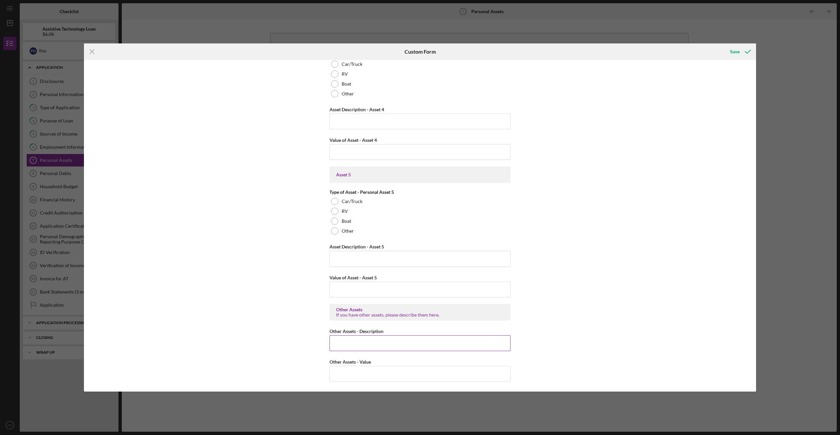
type input "2015 Suzuki Grand Vitara"
click at [378, 346] on input "Other Assets - Description" at bounding box center [420, 343] width 181 height 16
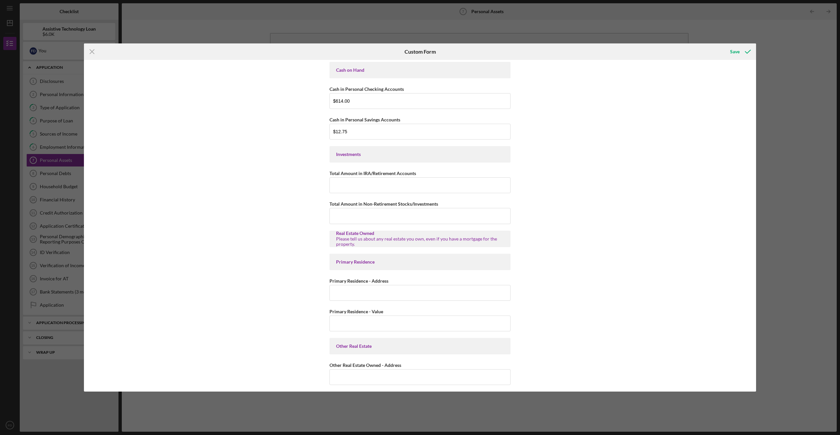
scroll to position [0, 0]
click at [733, 50] on div "Save" at bounding box center [735, 51] width 10 height 13
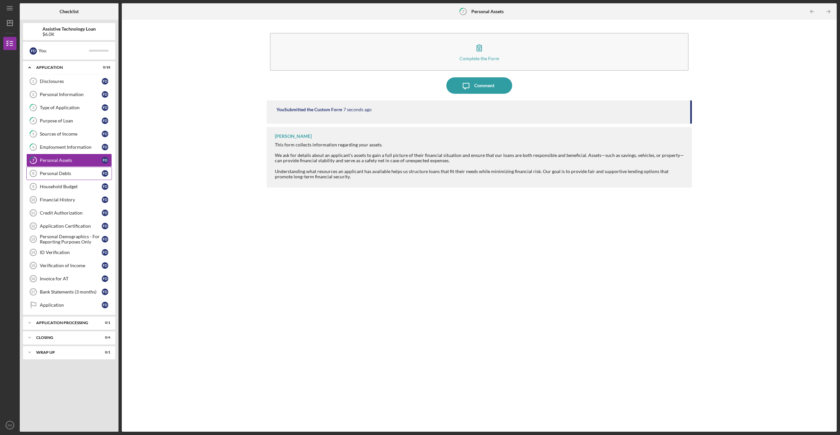
click at [67, 170] on link "Personal Debts 8 Personal Debts F D" at bounding box center [69, 173] width 86 height 13
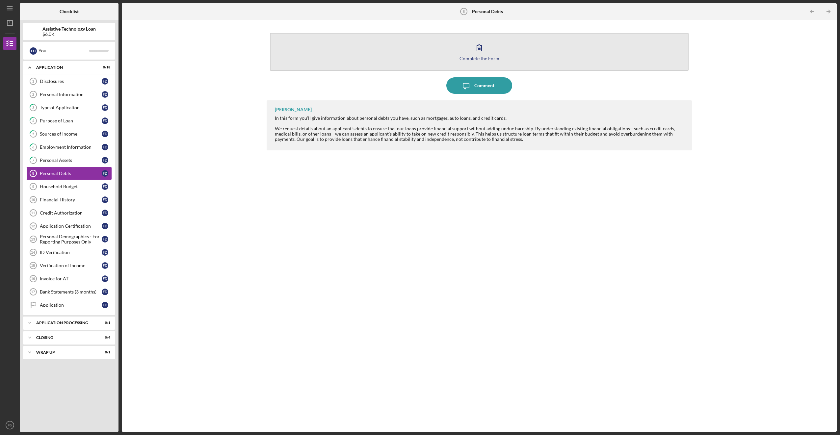
click at [478, 52] on icon "button" at bounding box center [479, 48] width 16 height 16
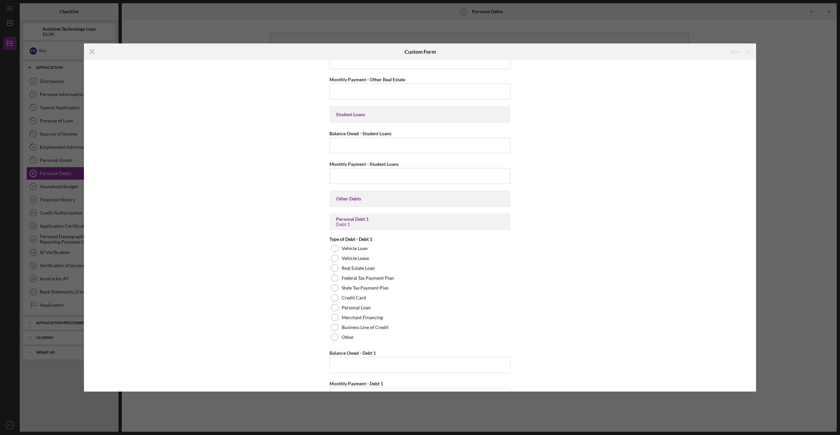
scroll to position [154, 0]
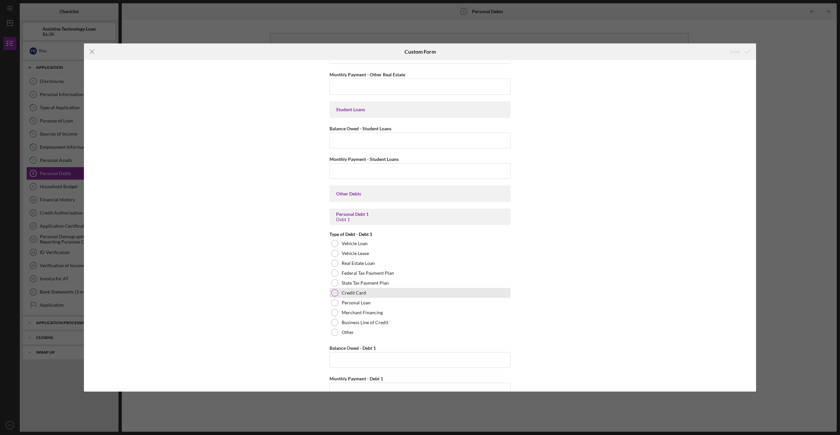
click at [335, 292] on div at bounding box center [334, 292] width 7 height 7
click at [368, 363] on input "Balance Owed - Debt 1" at bounding box center [420, 360] width 181 height 16
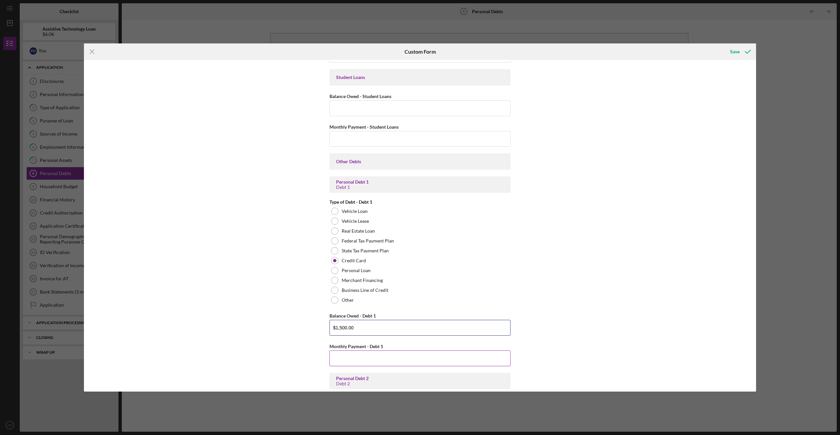
scroll to position [220, 0]
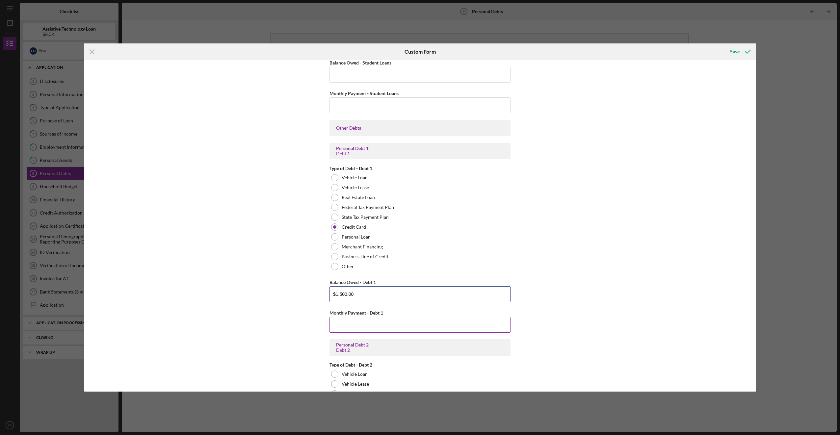
type input "$1,500.00"
click at [366, 332] on input "Monthly Payment - Debt 1" at bounding box center [420, 325] width 181 height 16
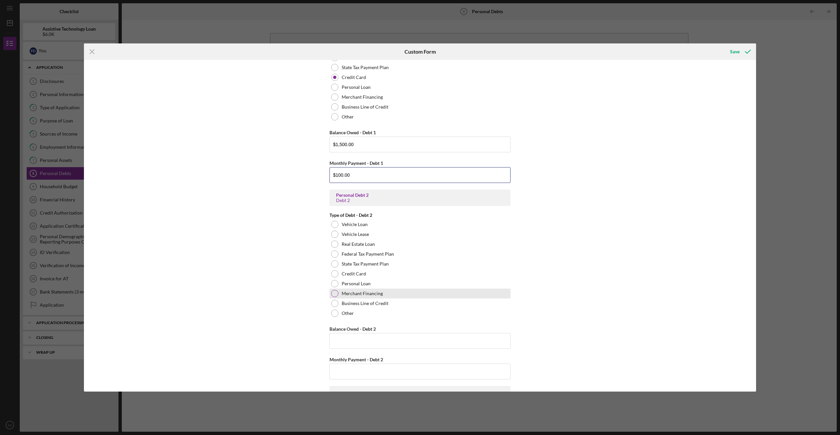
scroll to position [373, 0]
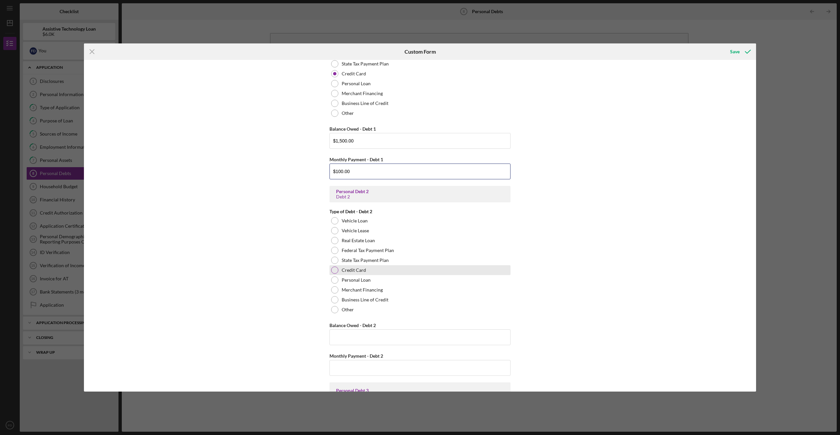
type input "$100.00"
click at [332, 270] on div at bounding box center [334, 270] width 7 height 7
click at [367, 337] on input "Balance Owed - Debt 2" at bounding box center [420, 338] width 181 height 16
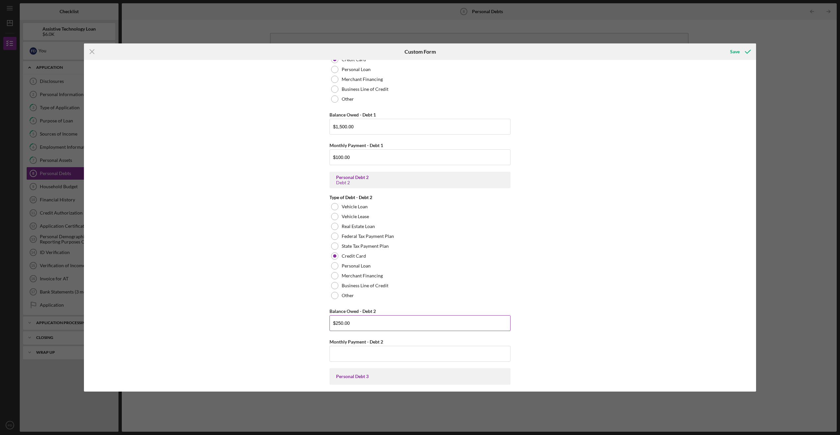
scroll to position [417, 0]
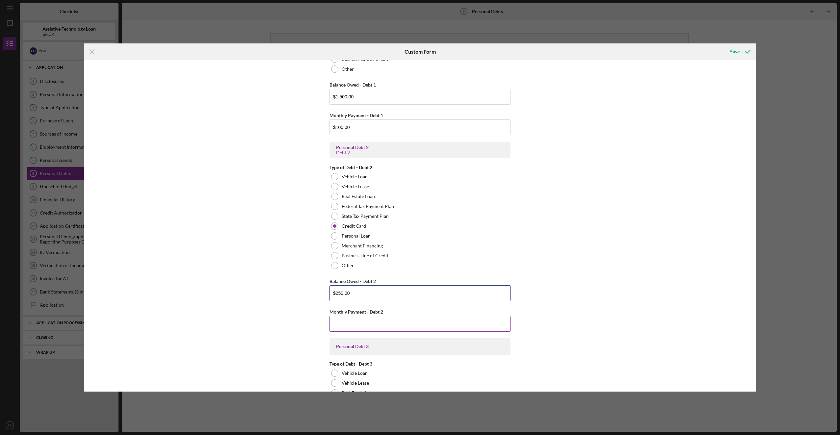
type input "$250.00"
click at [371, 323] on input "Monthly Payment - Debt 2" at bounding box center [420, 324] width 181 height 16
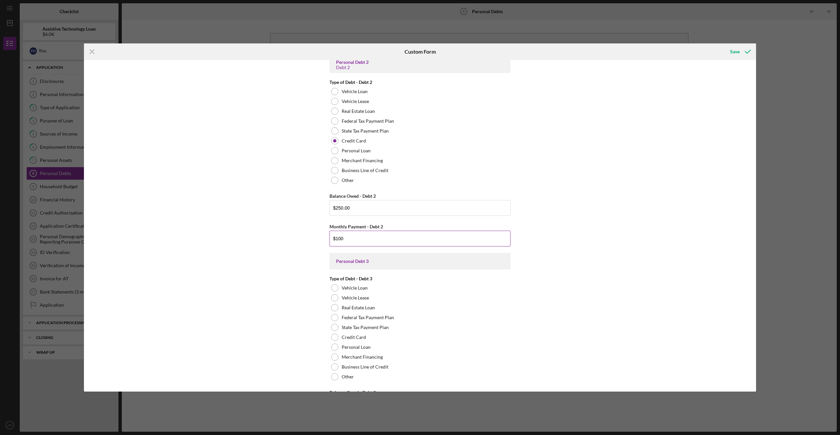
scroll to position [505, 0]
type input "$100"
click at [334, 335] on div at bounding box center [334, 335] width 7 height 7
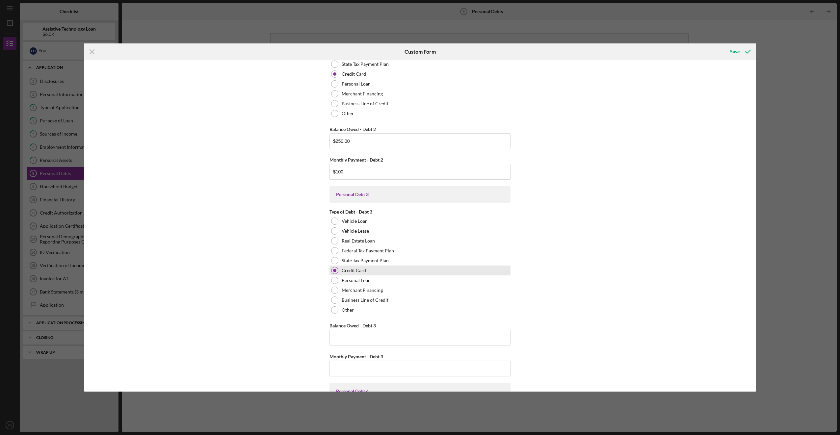
scroll to position [593, 0]
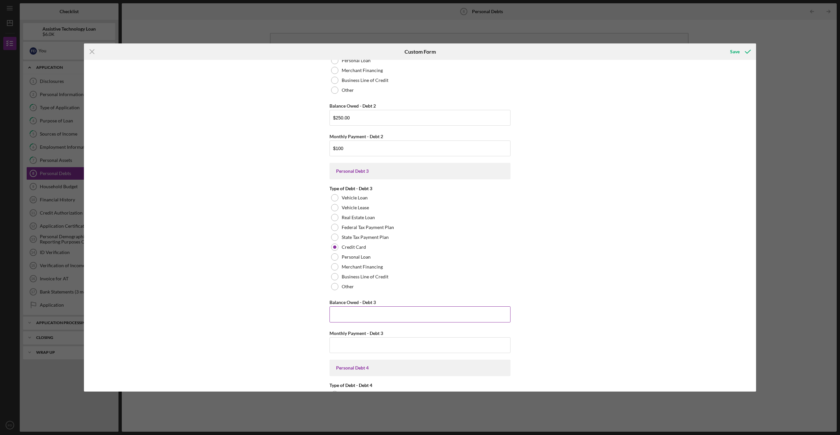
click at [364, 311] on input "Balance Owed - Debt 3" at bounding box center [420, 314] width 181 height 16
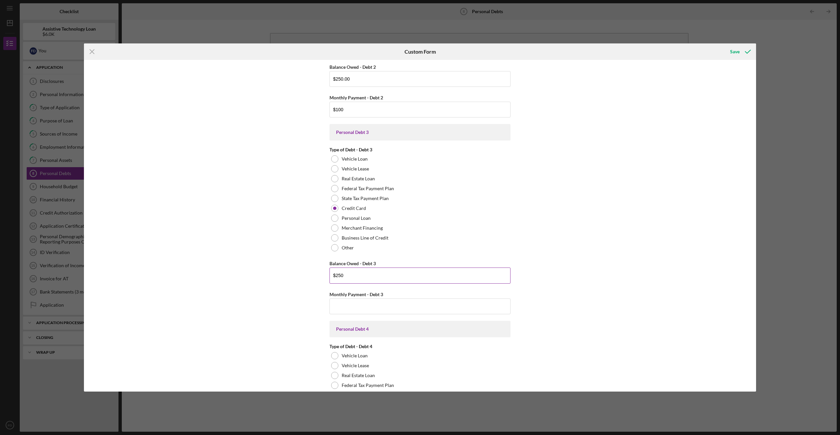
scroll to position [636, 0]
type input "$250"
click at [362, 296] on input "Monthly Payment - Debt 3" at bounding box center [420, 302] width 181 height 16
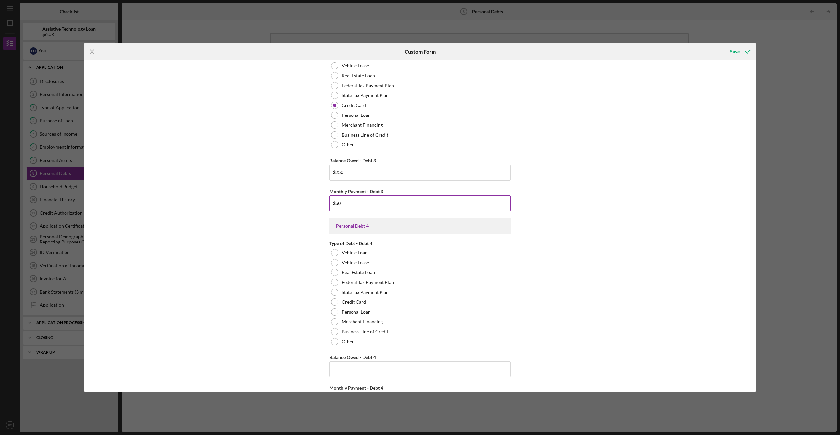
scroll to position [746, 0]
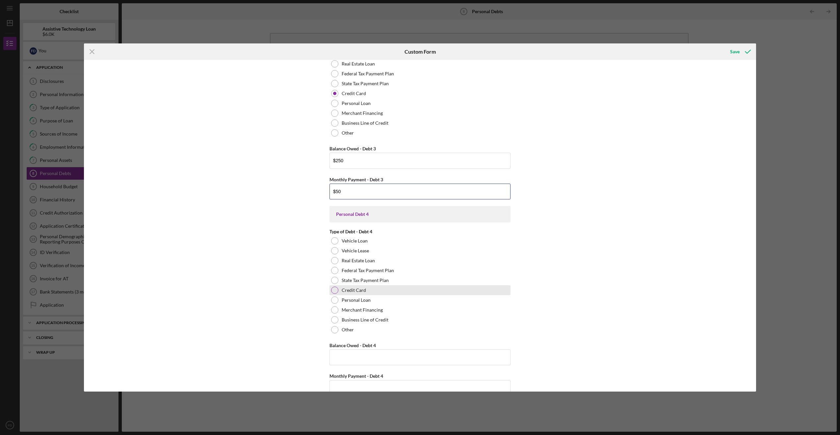
type input "$50"
click at [333, 293] on div at bounding box center [334, 290] width 7 height 7
click at [369, 359] on input "Balance Owed - Debt 4" at bounding box center [420, 358] width 181 height 16
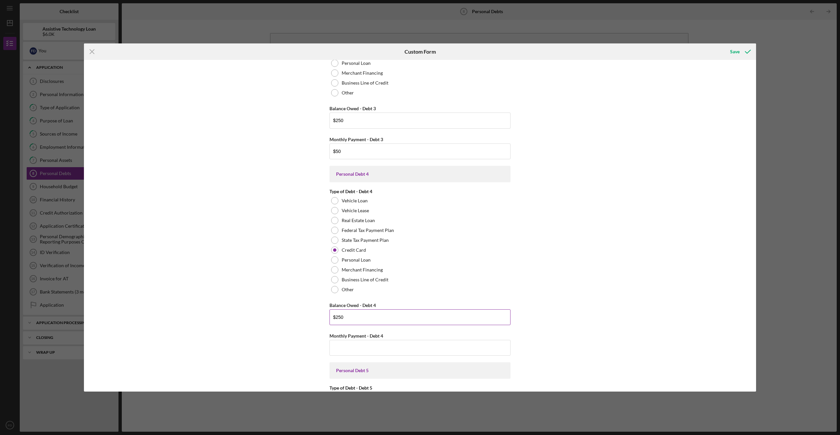
scroll to position [790, 0]
type input "$250"
click at [376, 347] on input "Monthly Payment - Debt 4" at bounding box center [420, 344] width 181 height 16
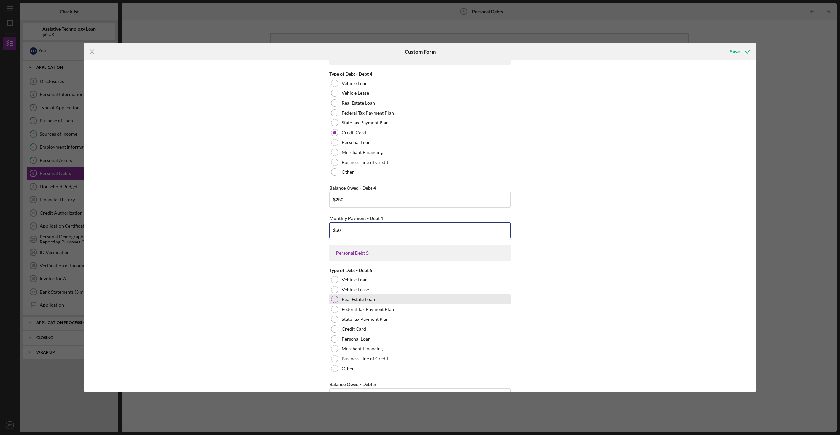
scroll to position [922, 0]
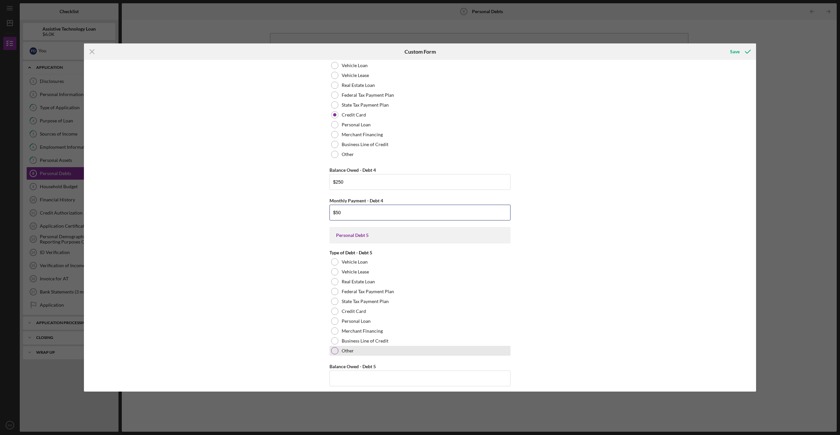
type input "$50"
click at [336, 352] on div at bounding box center [334, 350] width 7 height 7
click at [341, 369] on textarea at bounding box center [420, 366] width 181 height 21
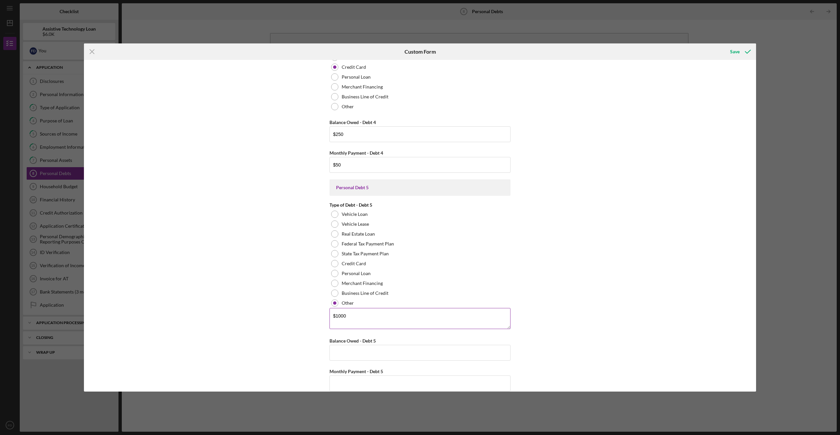
scroll to position [1010, 0]
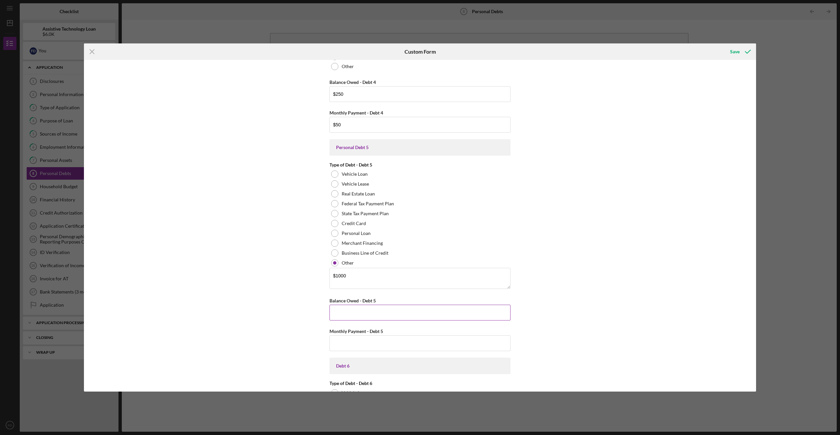
click at [366, 313] on input "Balance Owed - Debt 5" at bounding box center [420, 313] width 181 height 16
click at [391, 270] on textarea "$1000" at bounding box center [420, 278] width 181 height 21
type textarea "$"
type textarea "Veterinary Bill"
click at [367, 313] on input "Balance Owed - Debt 5" at bounding box center [420, 313] width 181 height 16
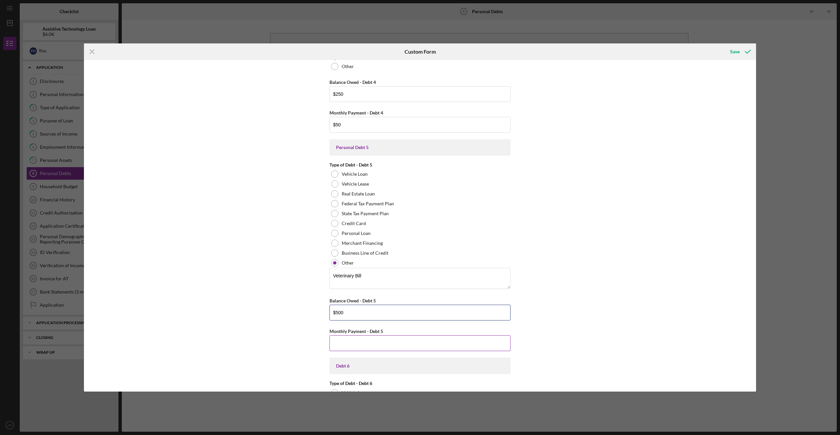
type input "$500"
click at [341, 351] on input "Monthly Payment - Debt 5" at bounding box center [420, 343] width 181 height 16
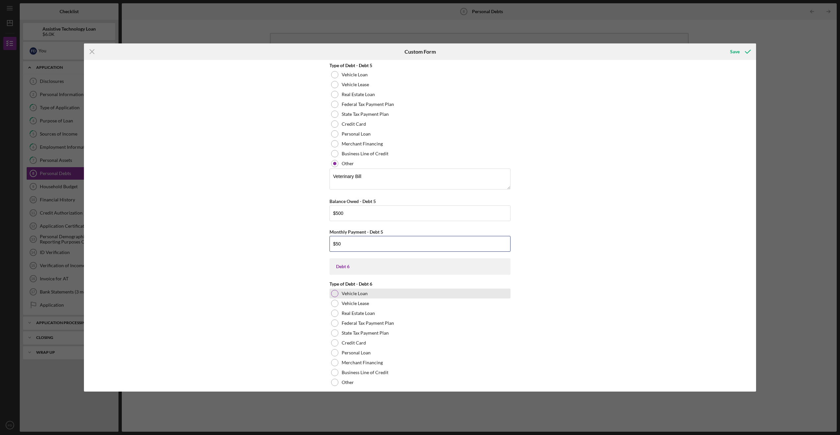
scroll to position [1119, 0]
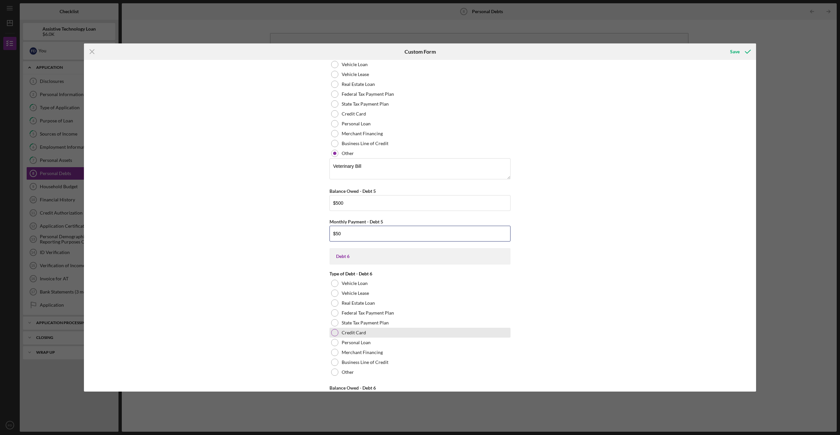
type input "$50"
click at [331, 333] on div at bounding box center [334, 332] width 7 height 7
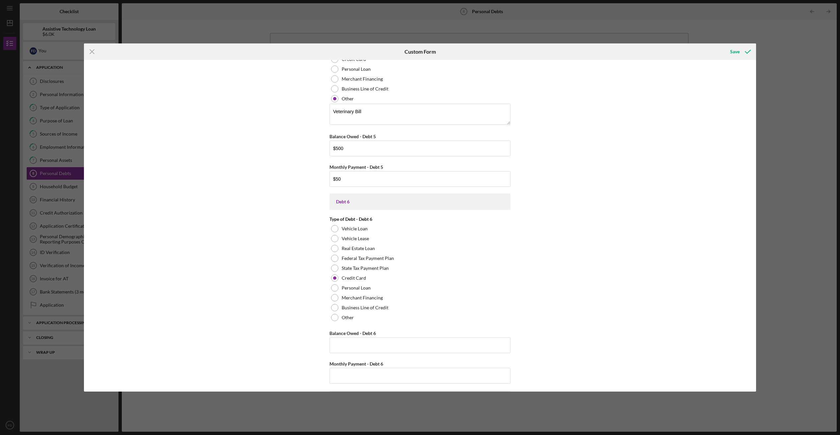
scroll to position [1185, 0]
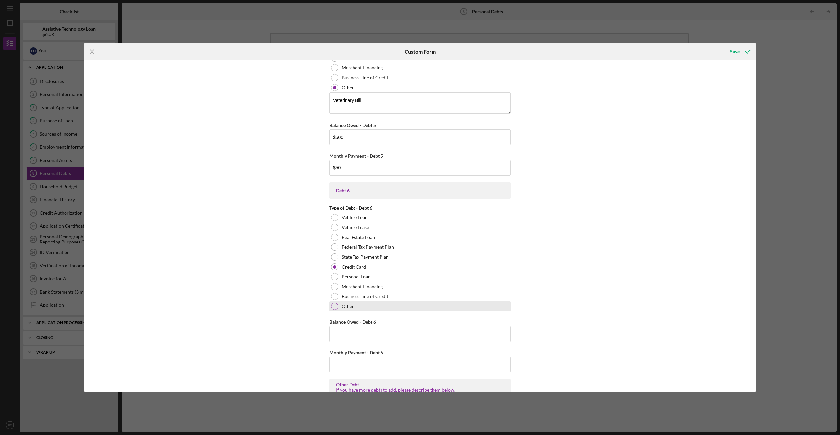
click at [336, 304] on div at bounding box center [334, 306] width 7 height 7
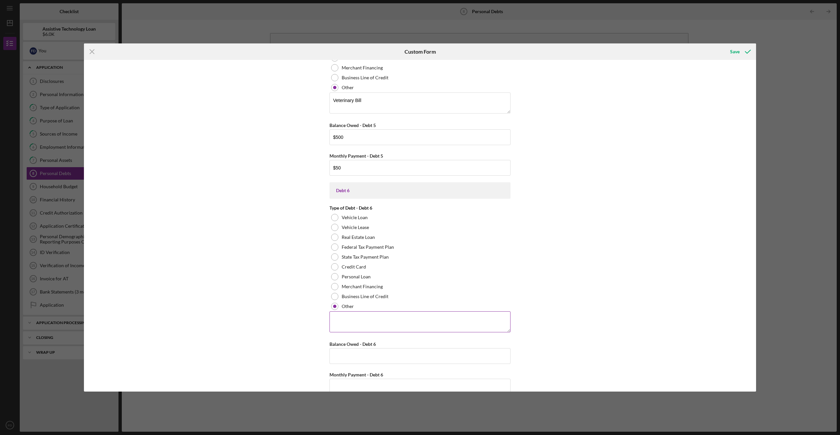
click at [339, 316] on textarea at bounding box center [420, 321] width 181 height 21
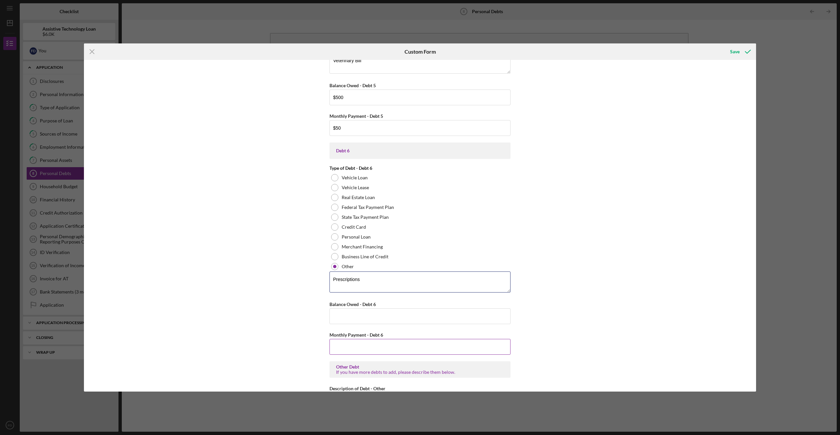
scroll to position [1229, 0]
type textarea "Prescriptions"
click at [363, 341] on input "Monthly Payment - Debt 6" at bounding box center [420, 343] width 181 height 16
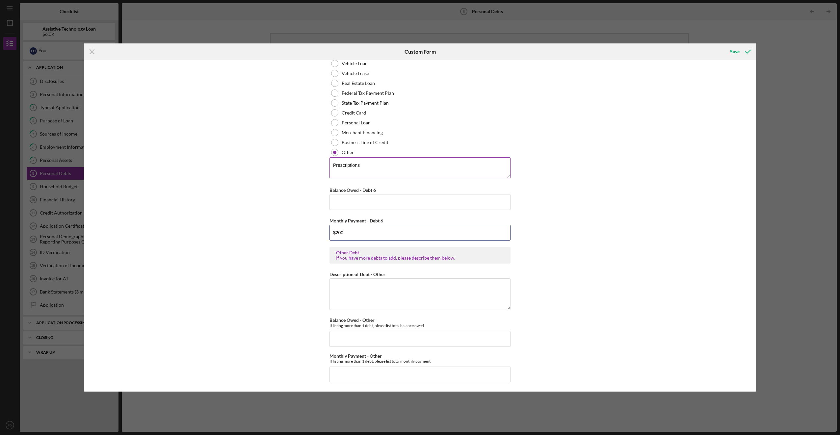
scroll to position [1340, 0]
type input "$200"
click at [740, 53] on icon "submit" at bounding box center [748, 51] width 16 height 16
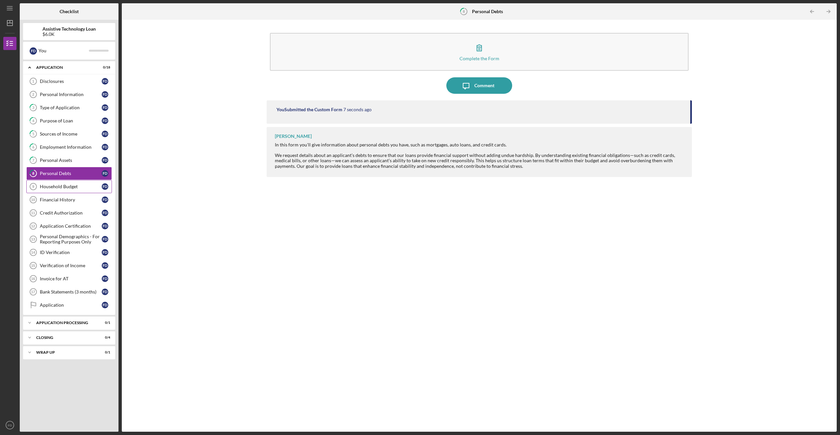
click at [68, 187] on div "Household Budget" at bounding box center [71, 186] width 62 height 5
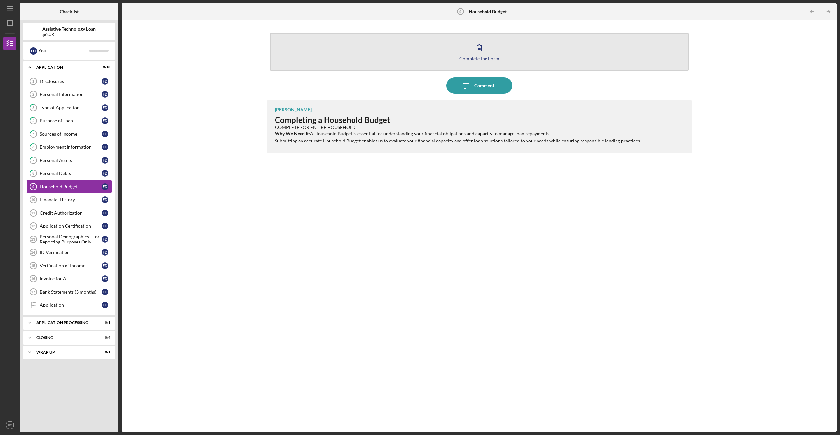
click at [481, 48] on icon "button" at bounding box center [479, 48] width 16 height 16
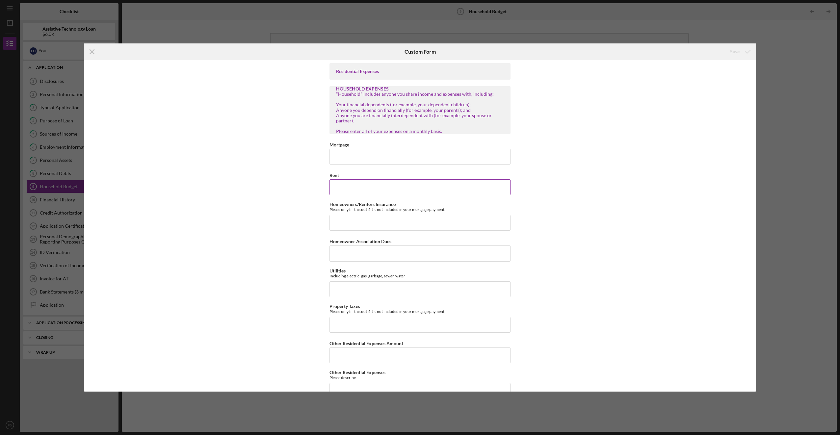
click at [357, 186] on input "Rent" at bounding box center [420, 187] width 181 height 16
type input "$1,500"
click at [343, 219] on input "Homeowners/Renters Insurance" at bounding box center [420, 223] width 181 height 16
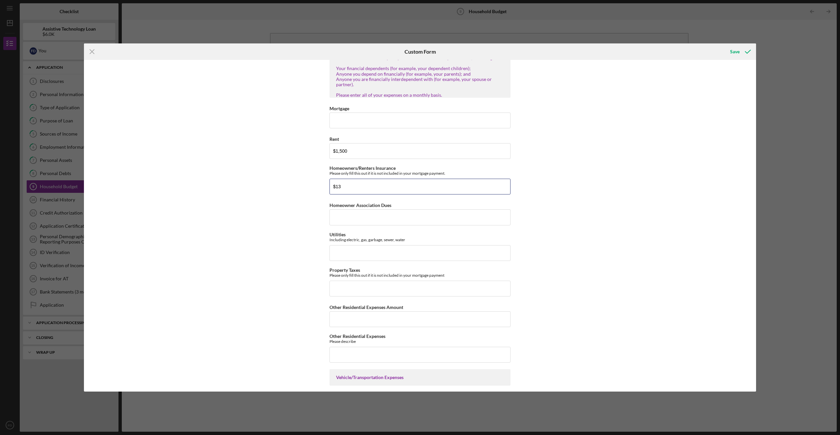
scroll to position [44, 0]
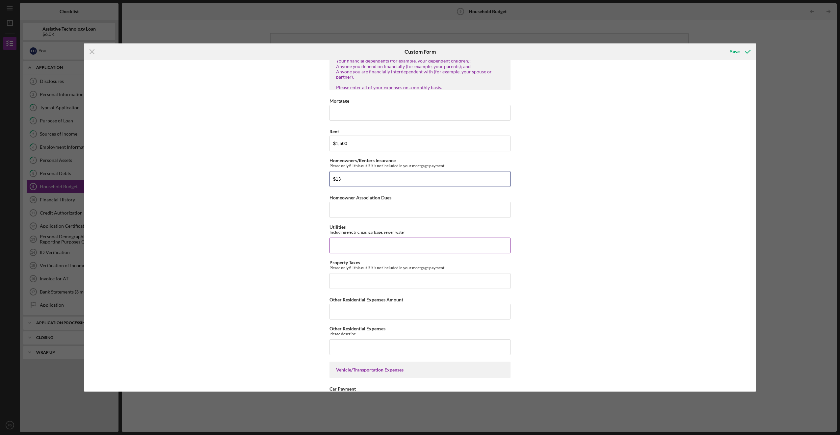
type input "$13"
click at [411, 246] on input "Utilities" at bounding box center [420, 246] width 181 height 16
click at [386, 312] on input "Other Residential Expenses Amount" at bounding box center [420, 312] width 181 height 16
click at [379, 249] on input "$265" at bounding box center [420, 246] width 181 height 16
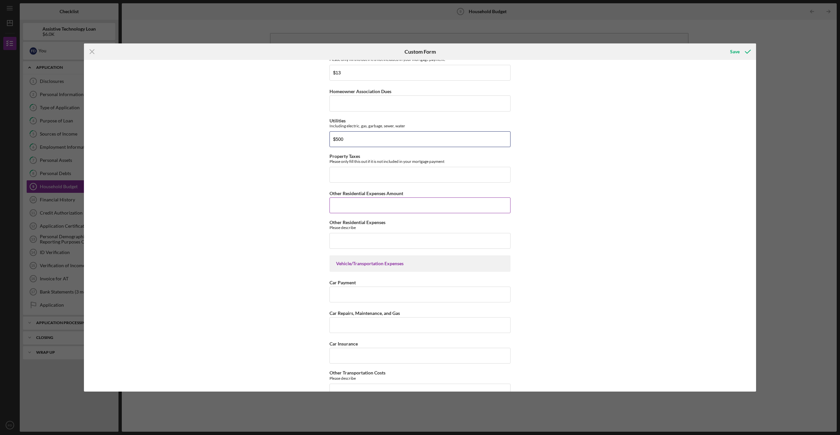
scroll to position [154, 0]
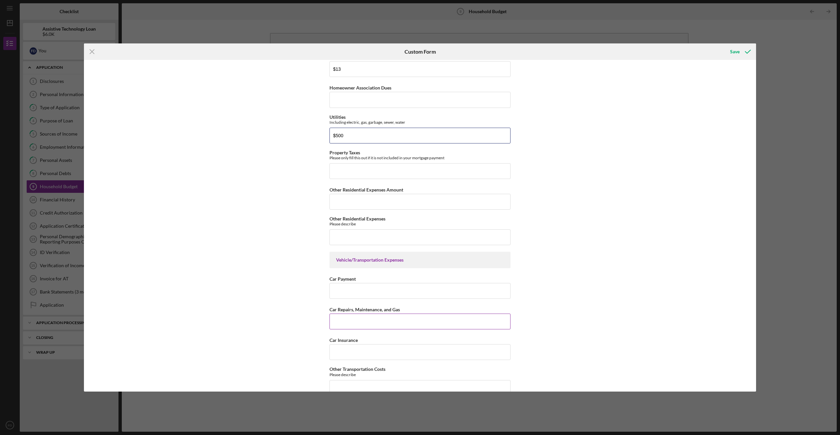
type input "$500"
click at [384, 320] on input "Car Repairs, Maintenance, and Gas" at bounding box center [420, 322] width 181 height 16
type input "$100"
click at [382, 351] on input "Car Insurance" at bounding box center [420, 352] width 181 height 16
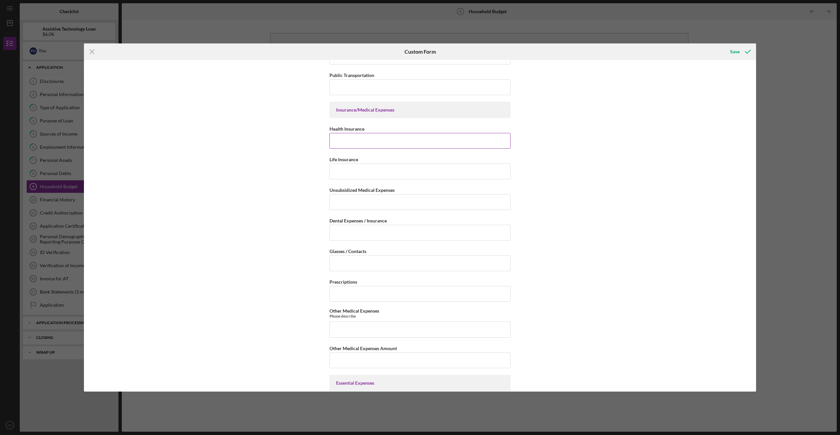
scroll to position [549, 0]
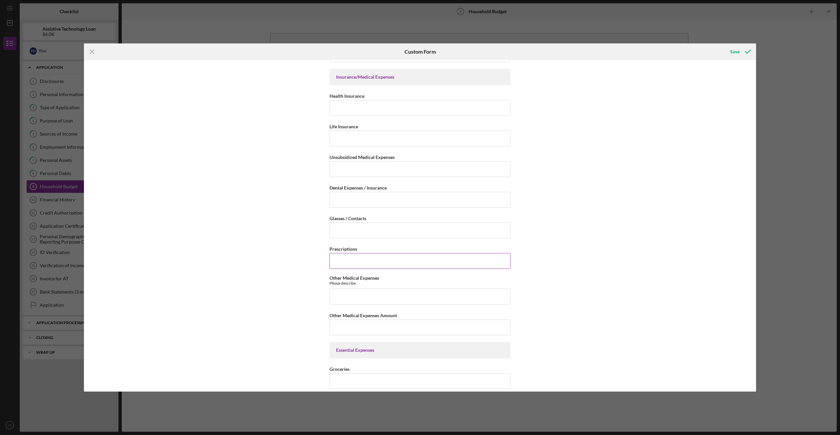
type input "$230"
click at [440, 261] on input "Prescriptions" at bounding box center [420, 261] width 181 height 16
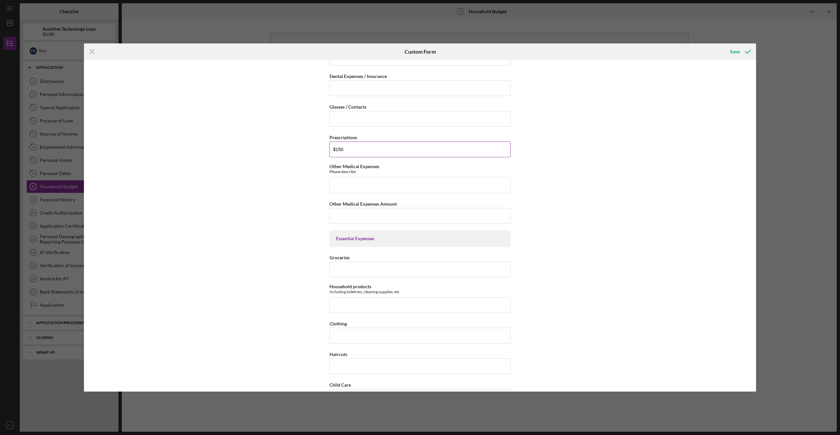
scroll to position [680, 0]
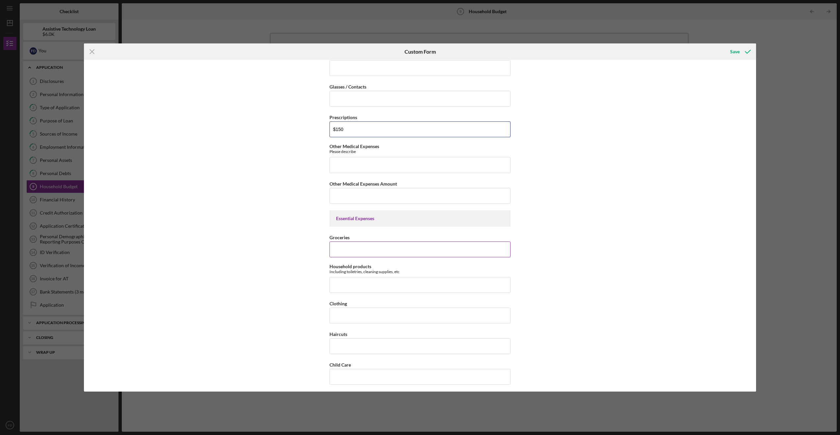
type input "$150"
click at [424, 243] on input "Groceries" at bounding box center [420, 250] width 181 height 16
type input "$70"
click at [337, 288] on input "Household products" at bounding box center [420, 285] width 181 height 16
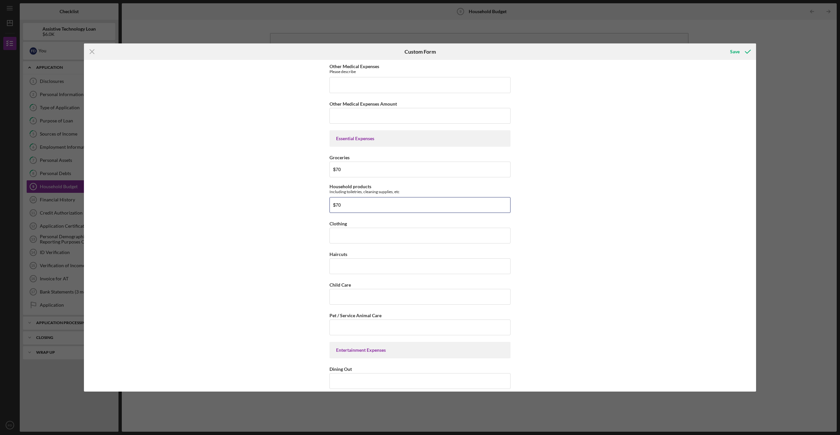
scroll to position [768, 0]
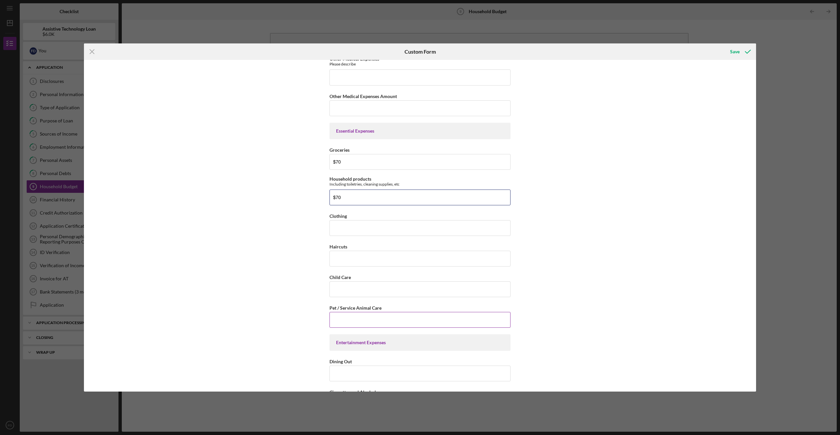
type input "$70"
click at [455, 320] on input "Pet / Service Animal Care" at bounding box center [420, 320] width 181 height 16
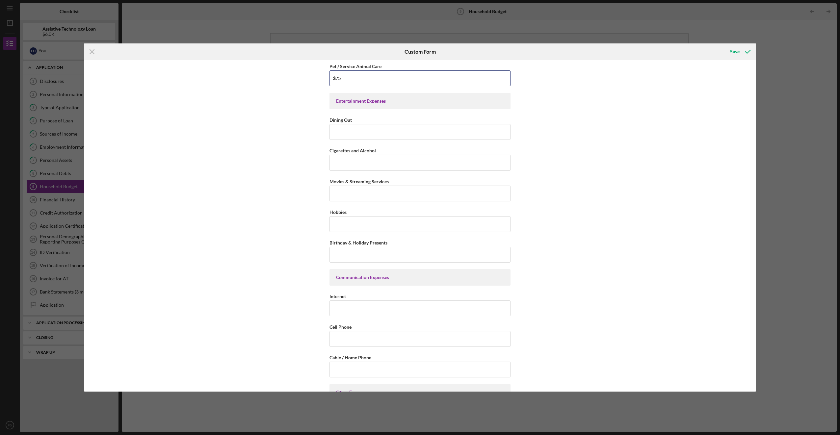
scroll to position [1031, 0]
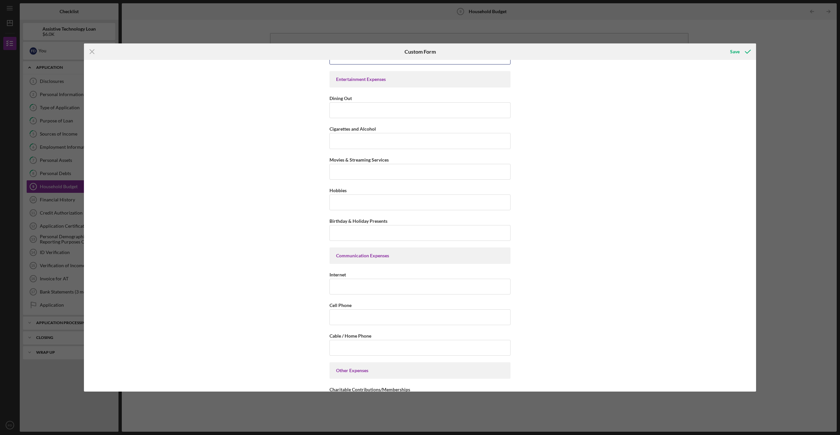
type input "$75"
click at [441, 284] on input "Internet" at bounding box center [420, 287] width 181 height 16
type input "$100"
click at [384, 347] on input "Cable / Home Phone" at bounding box center [420, 348] width 181 height 16
type input "$100"
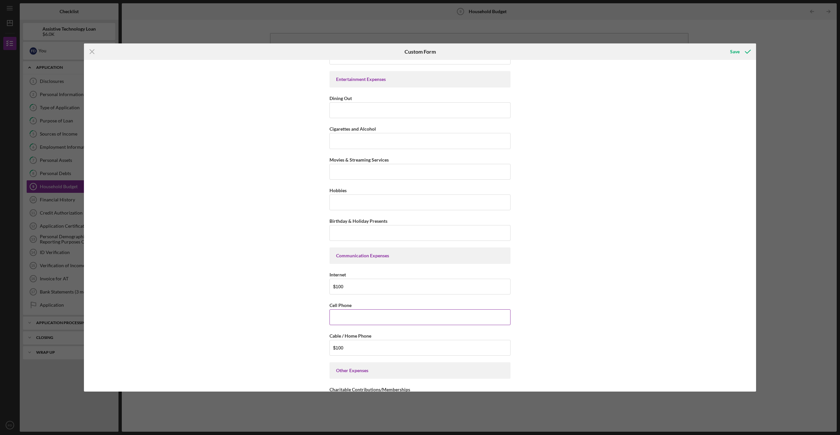
click at [387, 318] on input "Cell Phone" at bounding box center [420, 317] width 181 height 16
type input "$0"
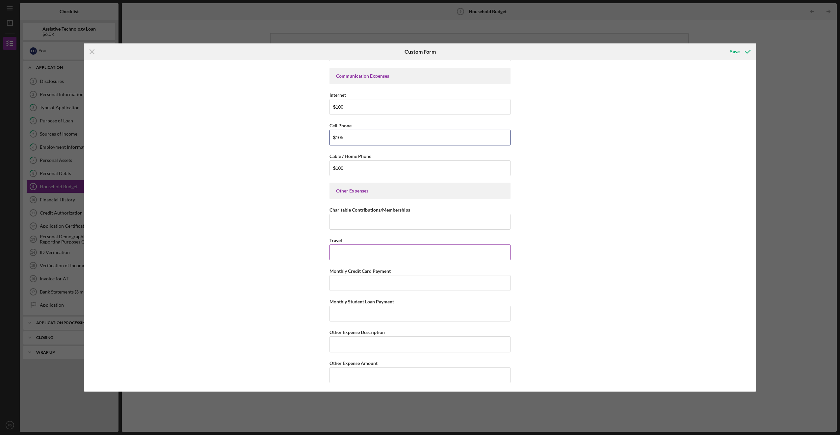
scroll to position [1212, 0]
type input "$105"
click at [413, 280] on input "Monthly Credit Card Payment" at bounding box center [420, 282] width 181 height 16
type input "$"
type input "$100"
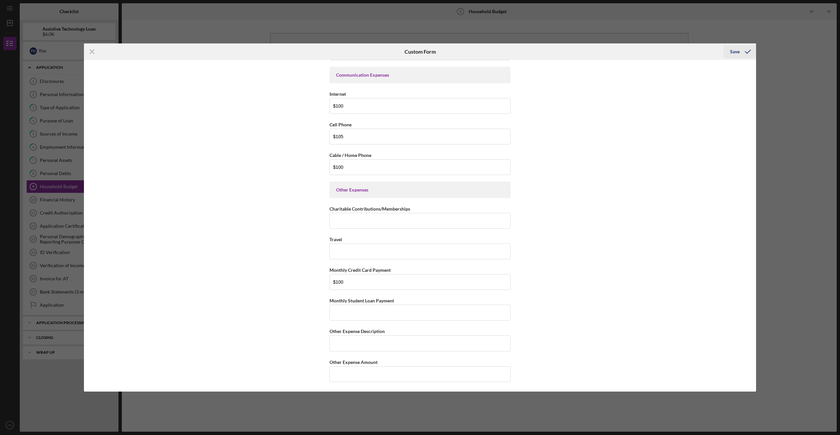
click at [735, 53] on div "Save" at bounding box center [735, 51] width 10 height 13
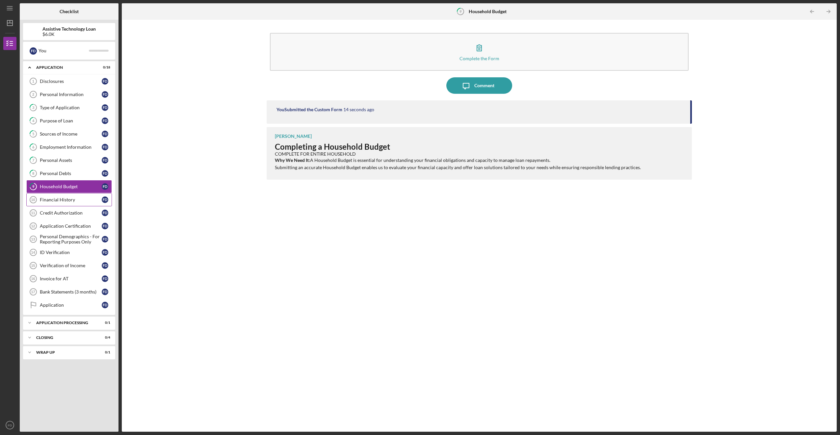
click at [70, 202] on div "Financial History" at bounding box center [71, 199] width 62 height 5
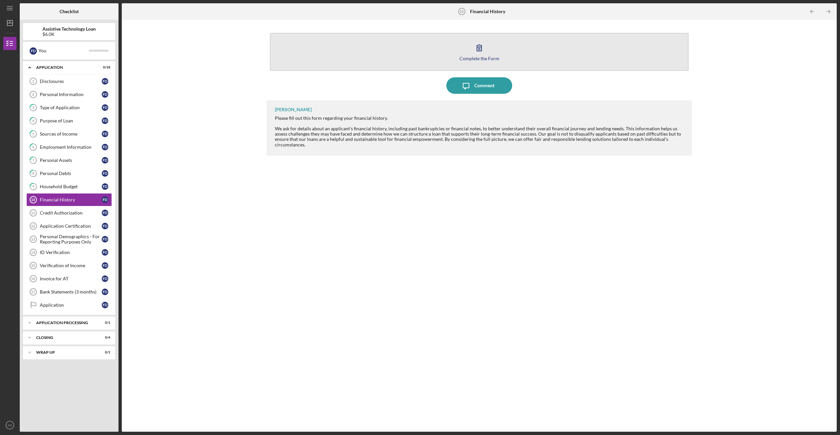
click at [469, 56] on div "Complete the Form" at bounding box center [480, 58] width 40 height 5
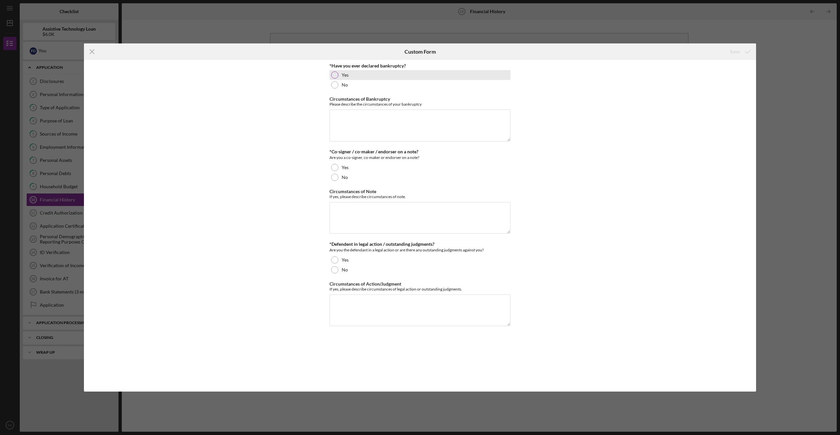
click at [336, 76] on div at bounding box center [334, 74] width 7 height 7
click at [348, 116] on textarea "Circumstances of Bankruptcy" at bounding box center [420, 126] width 181 height 32
click at [335, 168] on div at bounding box center [334, 167] width 7 height 7
click at [358, 117] on textarea "My husband had 13 strokes and I had brain surgery. He had to quit his job and g…" at bounding box center [420, 126] width 181 height 32
click at [379, 117] on textarea "I had 13 strokes and I had brain surgery. He had to quit his job and go on soci…" at bounding box center [420, 126] width 181 height 32
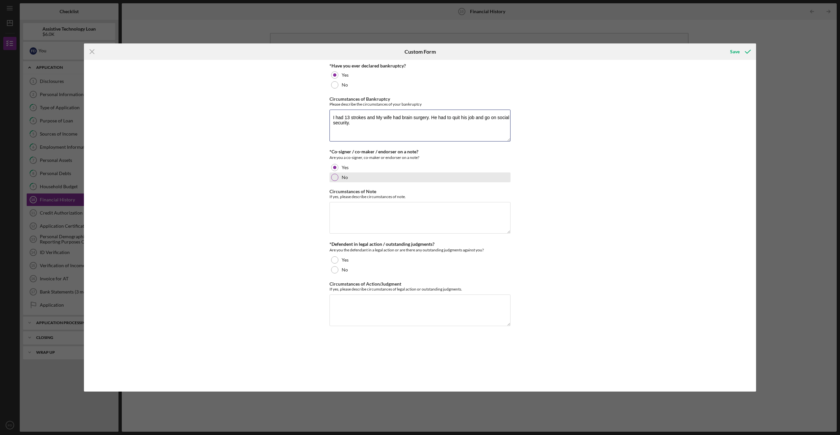
type textarea "I had 13 strokes and My wife had brain surgery. He had to quit his job and go o…"
click at [337, 176] on div at bounding box center [334, 177] width 7 height 7
click at [336, 269] on div at bounding box center [334, 269] width 7 height 7
click at [729, 48] on button "Save" at bounding box center [740, 51] width 33 height 13
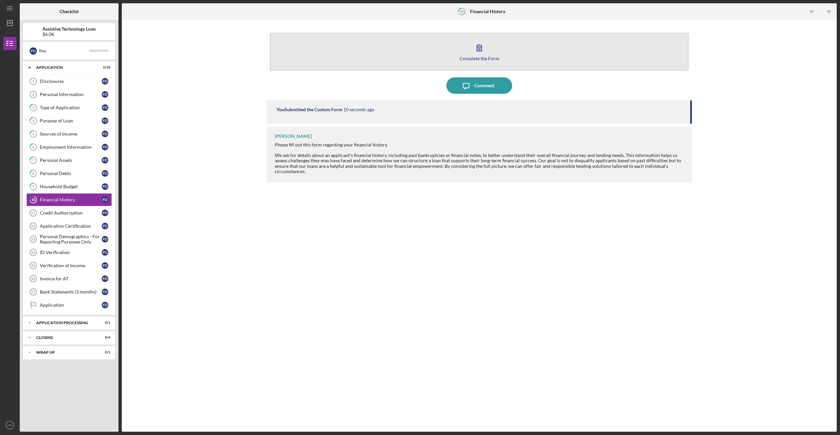
click at [486, 52] on icon "button" at bounding box center [479, 48] width 16 height 16
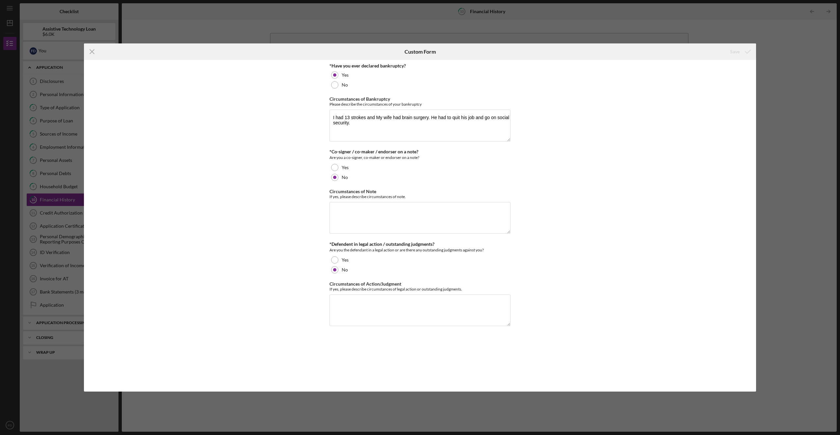
click at [357, 22] on div "Icon/Menu Close Custom Form Save *Have you ever declared bankruptcy? Yes No Cir…" at bounding box center [420, 217] width 840 height 435
click at [218, 29] on div "Icon/Menu Close Custom Form Save *Have you ever declared bankruptcy? Yes No Cir…" at bounding box center [420, 217] width 840 height 435
click at [102, 49] on div "Icon/Menu Close" at bounding box center [196, 51] width 224 height 16
click at [95, 55] on icon "Icon/Menu Close" at bounding box center [92, 51] width 16 height 16
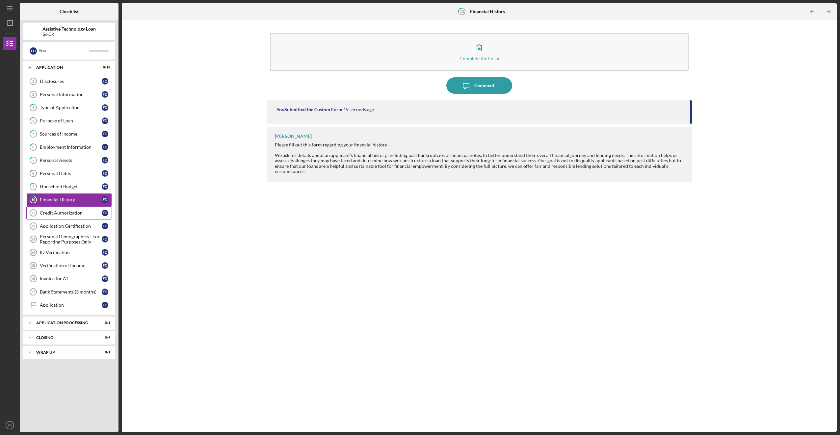
click at [59, 216] on link "Credit Authorization 11 Credit Authorization F D" at bounding box center [69, 212] width 86 height 13
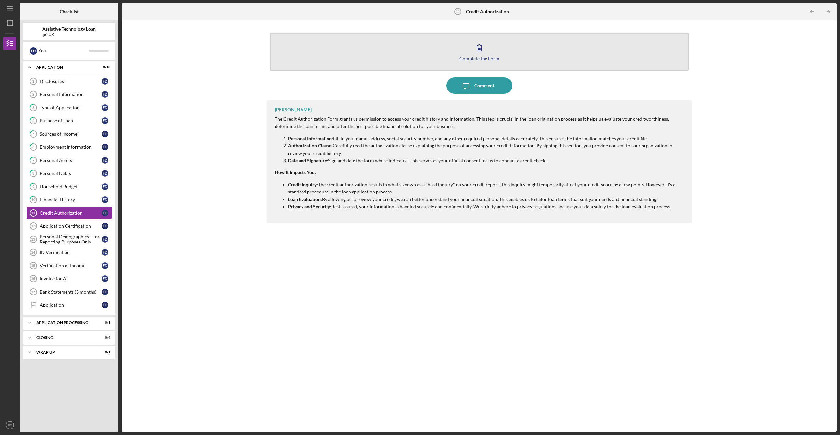
click at [479, 48] on icon "button" at bounding box center [479, 48] width 5 height 6
click at [492, 55] on button "Complete the Form Form" at bounding box center [479, 52] width 418 height 38
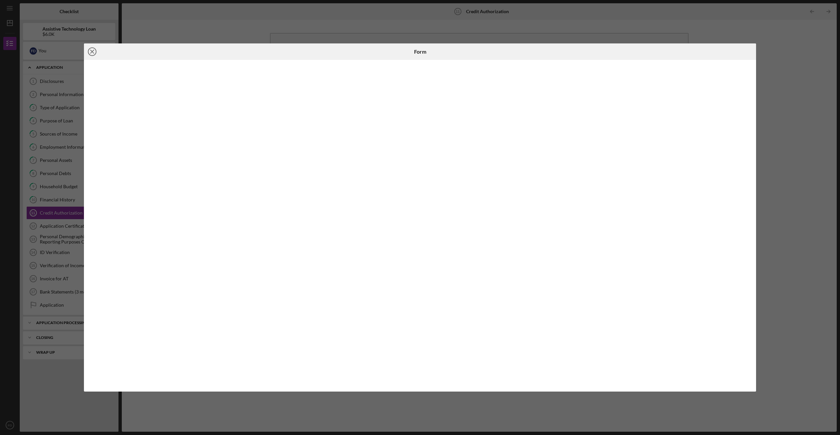
click at [91, 48] on icon "Icon/Close" at bounding box center [92, 51] width 16 height 16
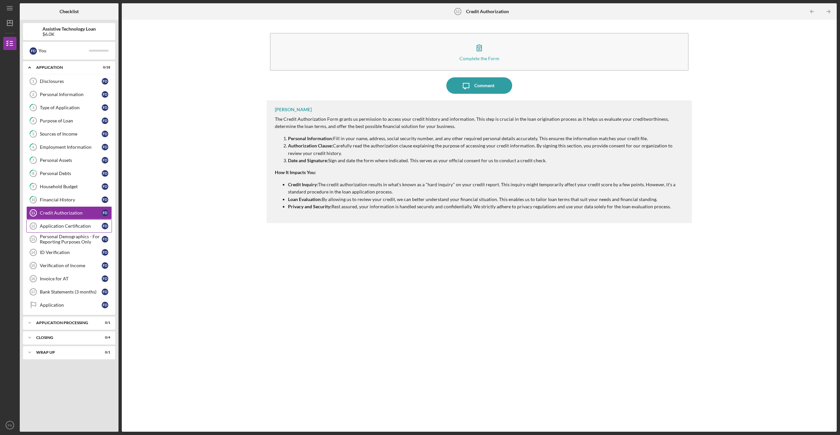
click at [56, 225] on div "Application Certification" at bounding box center [71, 226] width 62 height 5
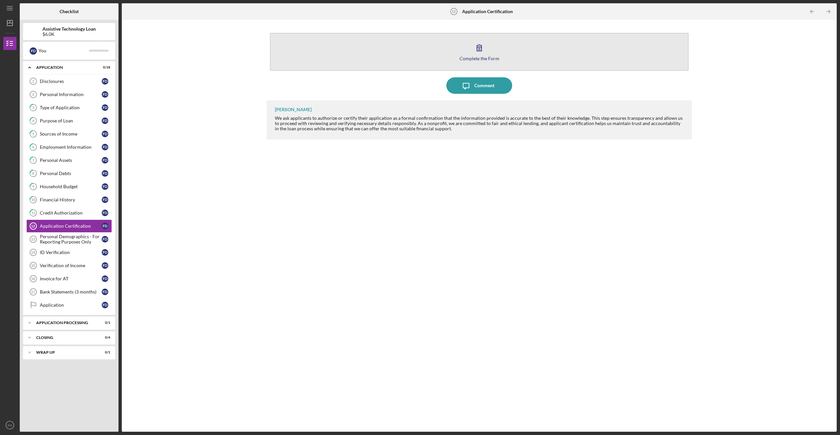
click at [479, 48] on icon "button" at bounding box center [479, 48] width 5 height 6
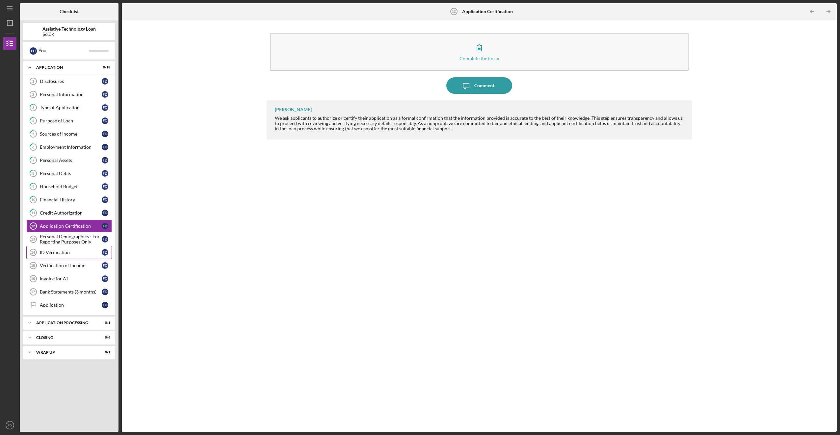
click at [79, 246] on link "ID Verification 14 ID Verification F D" at bounding box center [69, 252] width 86 height 13
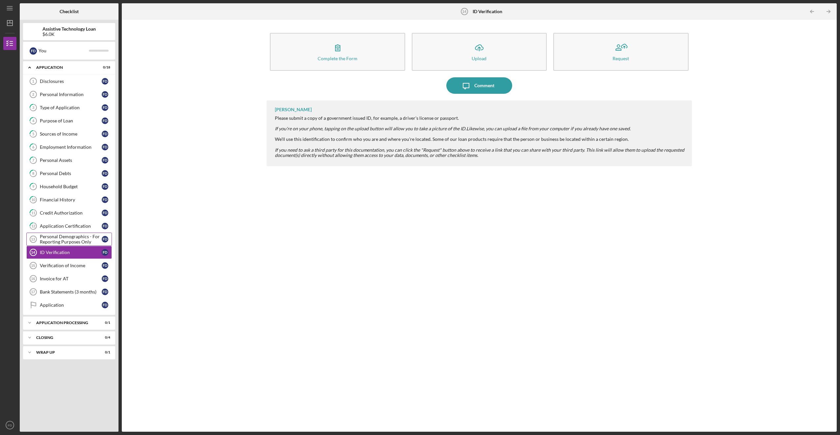
click at [68, 242] on div "Personal Demographics - For Reporting Purposes Only" at bounding box center [71, 239] width 62 height 11
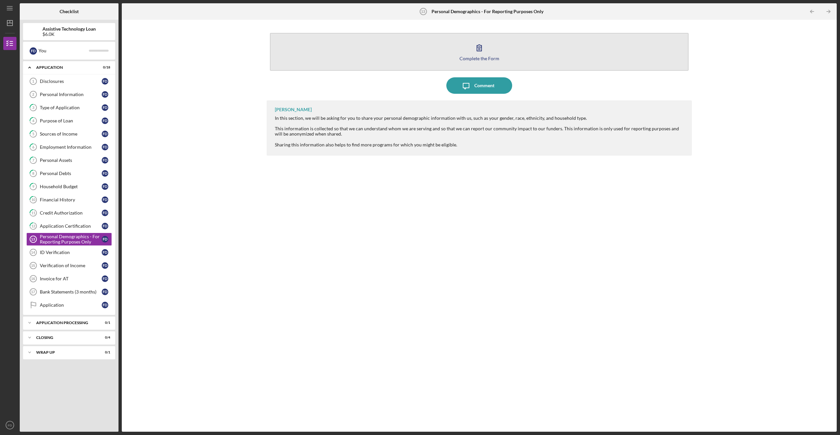
click at [484, 47] on icon "button" at bounding box center [479, 48] width 16 height 16
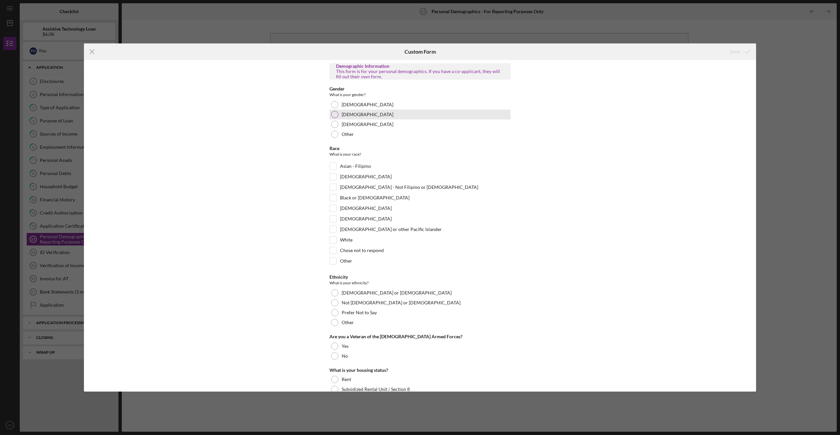
click at [338, 110] on div "[DEMOGRAPHIC_DATA]" at bounding box center [420, 115] width 181 height 10
click at [333, 239] on input "White" at bounding box center [333, 240] width 7 height 7
checkbox input "true"
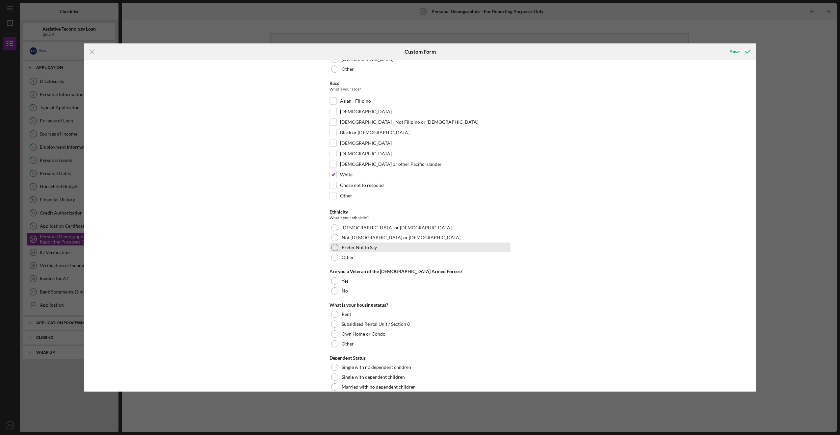
scroll to position [66, 0]
click at [334, 234] on div at bounding box center [334, 236] width 7 height 7
click at [333, 287] on div at bounding box center [334, 290] width 7 height 7
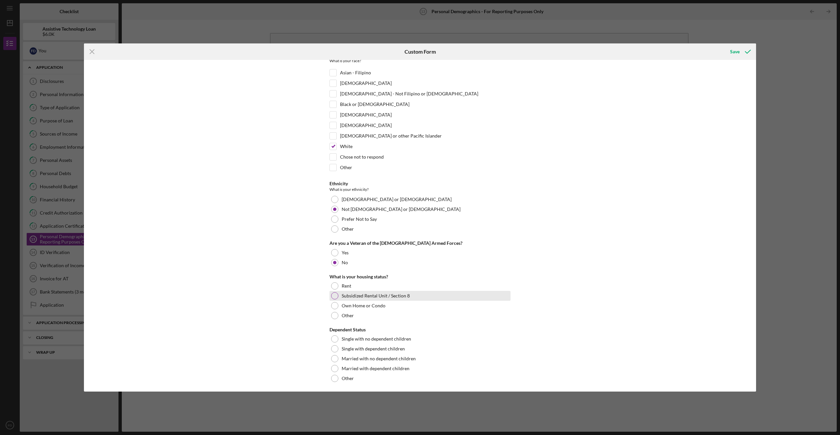
scroll to position [95, 0]
click at [337, 285] on div "Rent" at bounding box center [420, 284] width 181 height 10
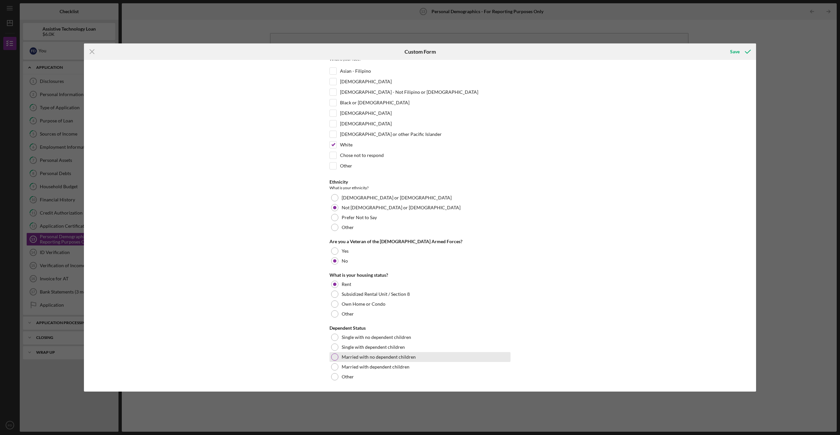
click at [333, 356] on div at bounding box center [334, 357] width 7 height 7
click at [734, 53] on div "Save" at bounding box center [735, 51] width 10 height 13
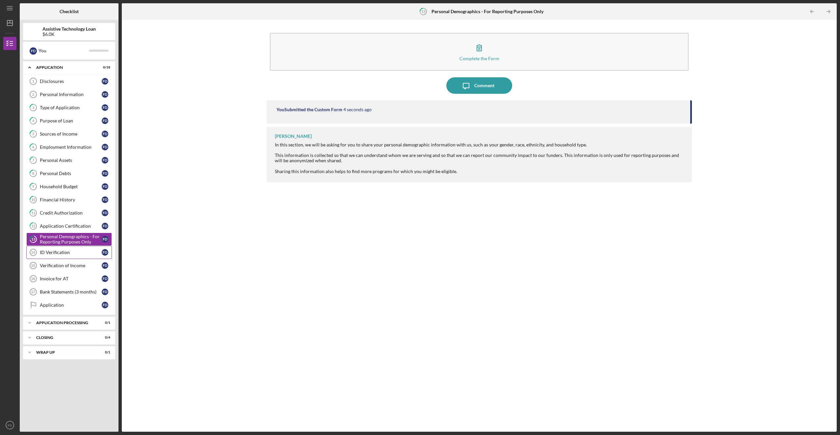
click at [52, 249] on link "ID Verification 14 ID Verification F D" at bounding box center [69, 252] width 86 height 13
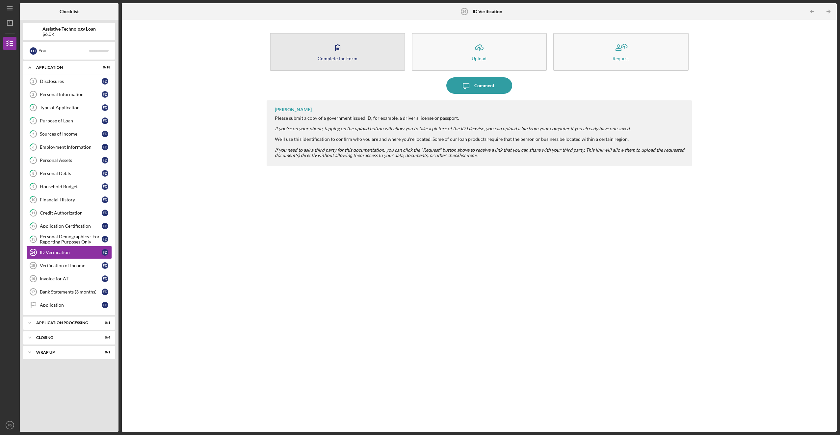
click at [346, 56] on div "Complete the Form" at bounding box center [338, 58] width 40 height 5
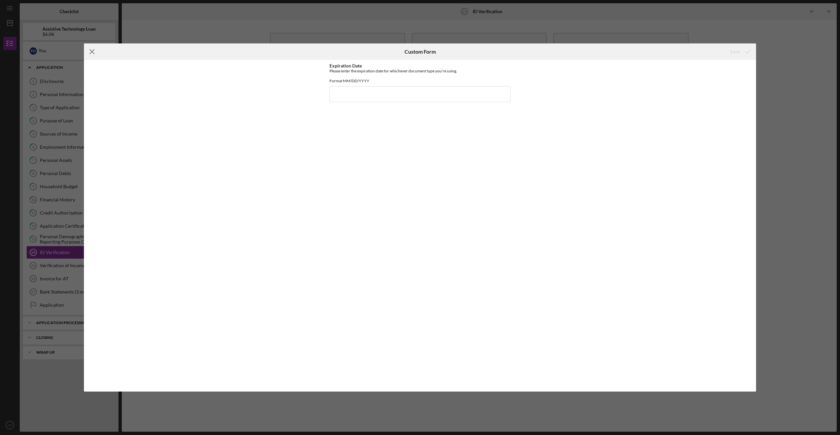
click at [96, 50] on icon "Icon/Menu Close" at bounding box center [92, 51] width 16 height 16
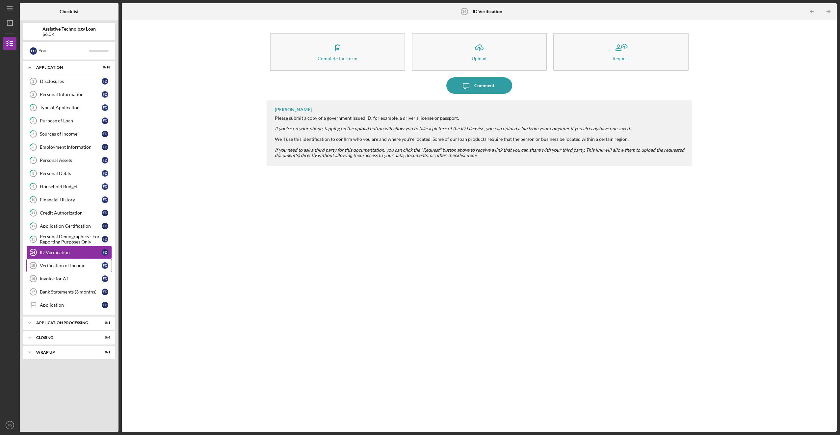
click at [50, 266] on div "Verification of Income" at bounding box center [71, 265] width 62 height 5
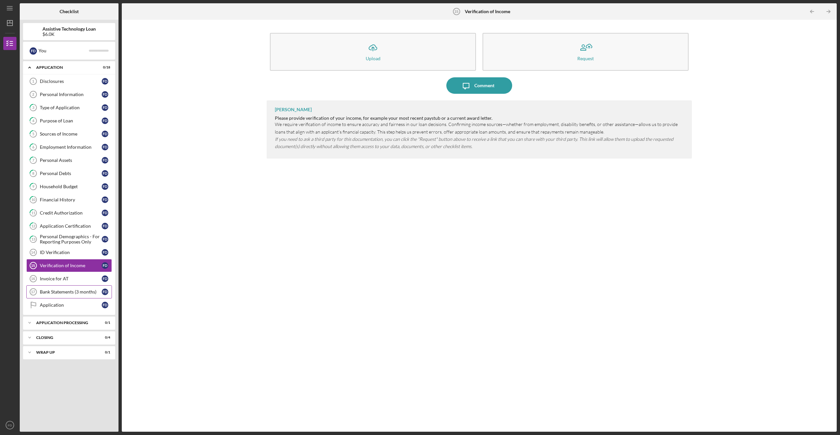
click at [60, 294] on div "Bank Statements (3 months)" at bounding box center [71, 291] width 62 height 5
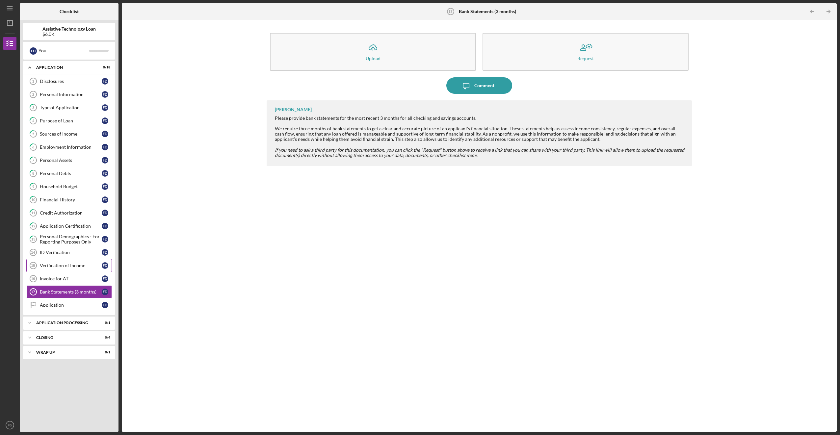
click at [85, 268] on div "Verification of Income" at bounding box center [71, 265] width 62 height 5
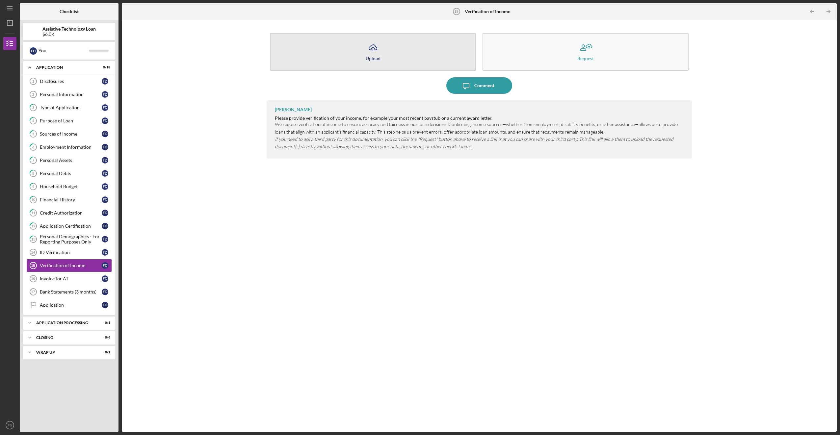
click at [371, 50] on icon "button" at bounding box center [373, 47] width 8 height 5
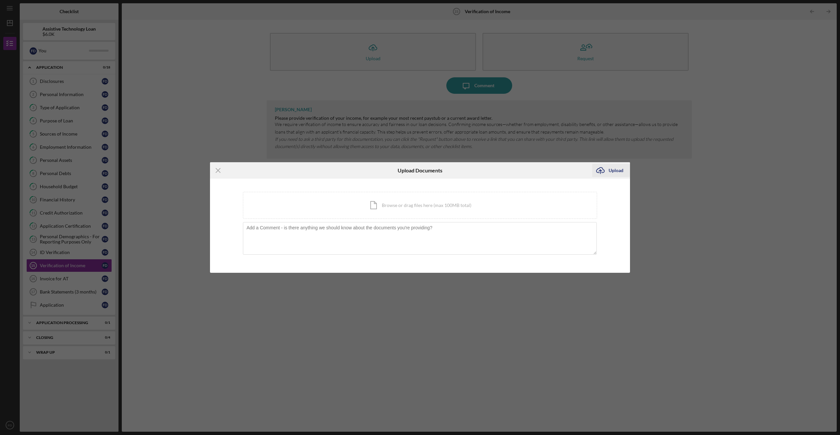
click at [621, 168] on div "Upload" at bounding box center [616, 170] width 15 height 13
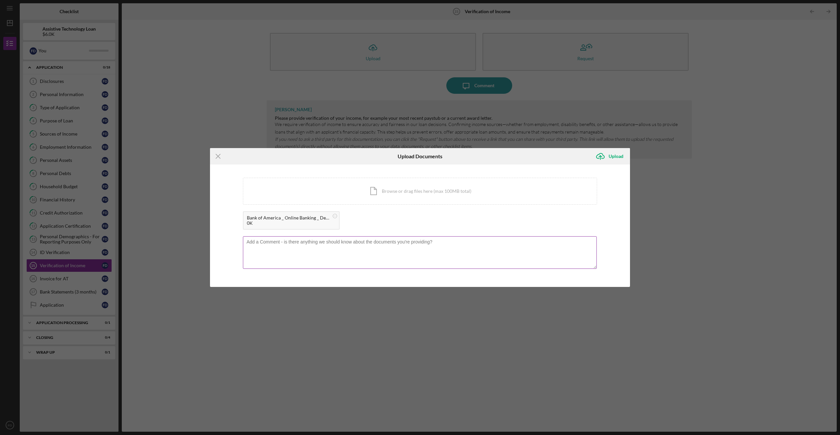
click at [410, 248] on textarea at bounding box center [420, 252] width 354 height 32
type textarea "[PERSON_NAME] and [PERSON_NAME]'s Income are here"
click at [615, 153] on div "Upload" at bounding box center [616, 156] width 15 height 13
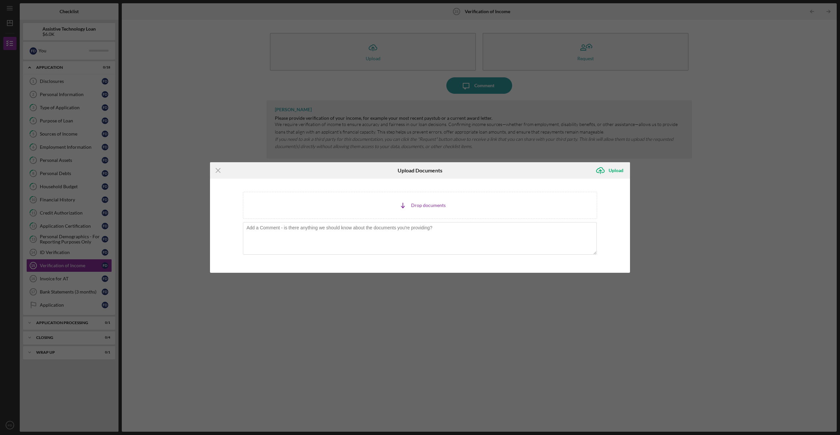
drag, startPoint x: 196, startPoint y: 434, endPoint x: 437, endPoint y: 207, distance: 330.5
click at [437, 207] on div "Icon/Document Browse or drag files here (max 100MB total) Tap to choose files o…" at bounding box center [420, 205] width 354 height 27
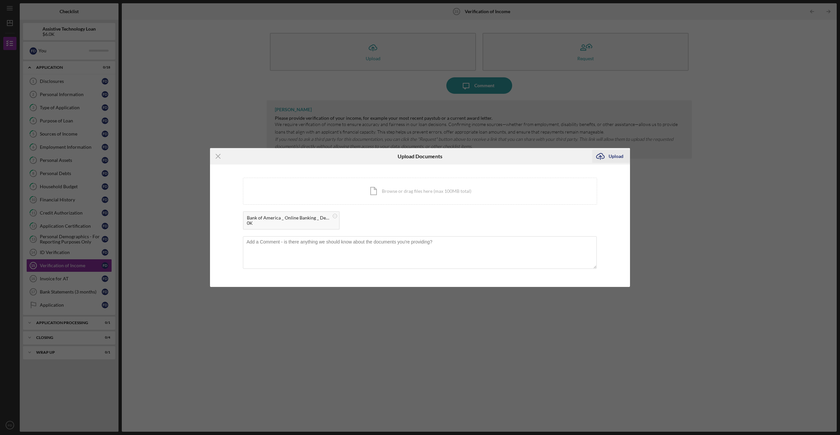
click at [615, 155] on div "Upload" at bounding box center [616, 156] width 15 height 13
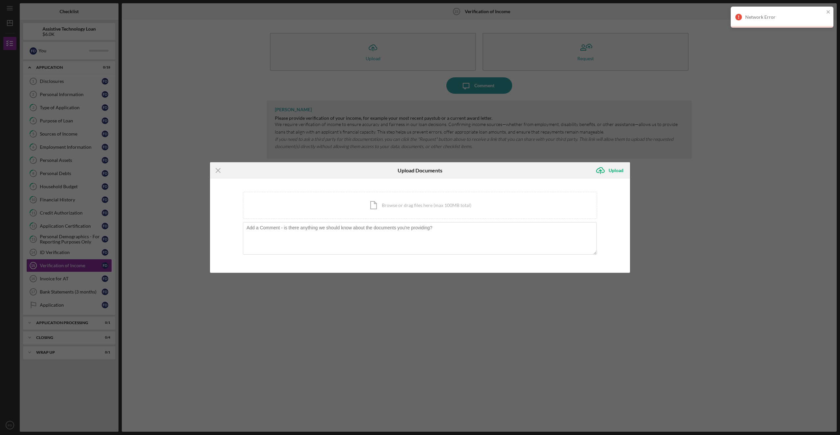
click at [765, 19] on div "Network Error" at bounding box center [784, 16] width 79 height 5
